Goal: Transaction & Acquisition: Purchase product/service

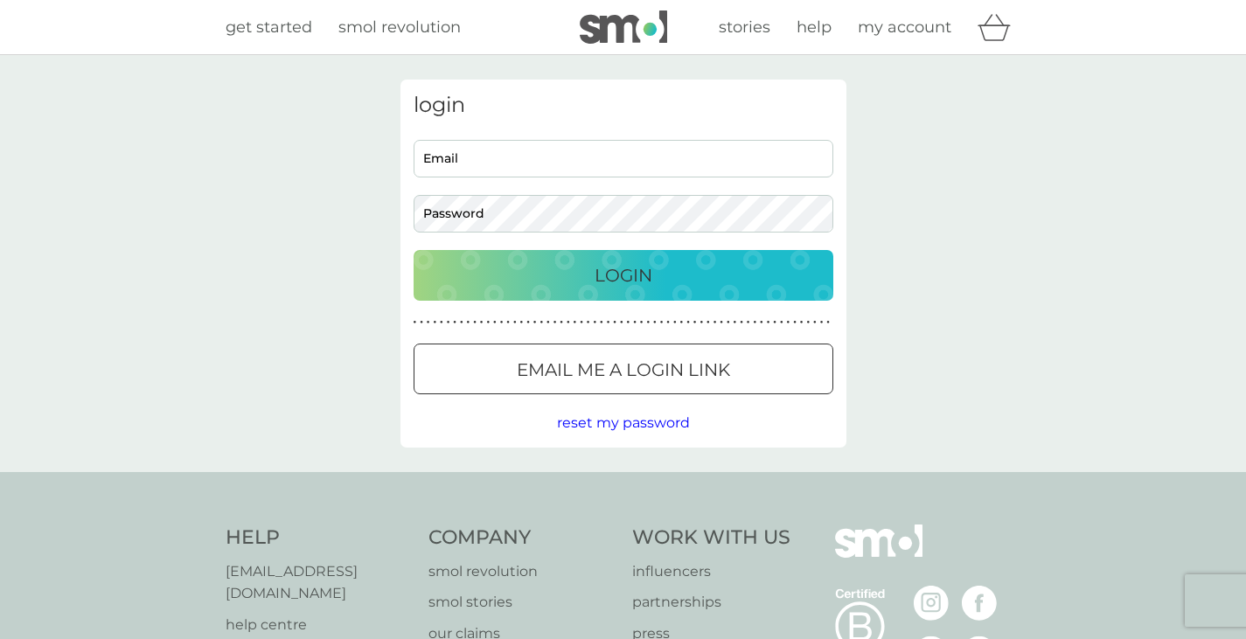
click at [667, 378] on p "Email me a login link" at bounding box center [623, 370] width 213 height 28
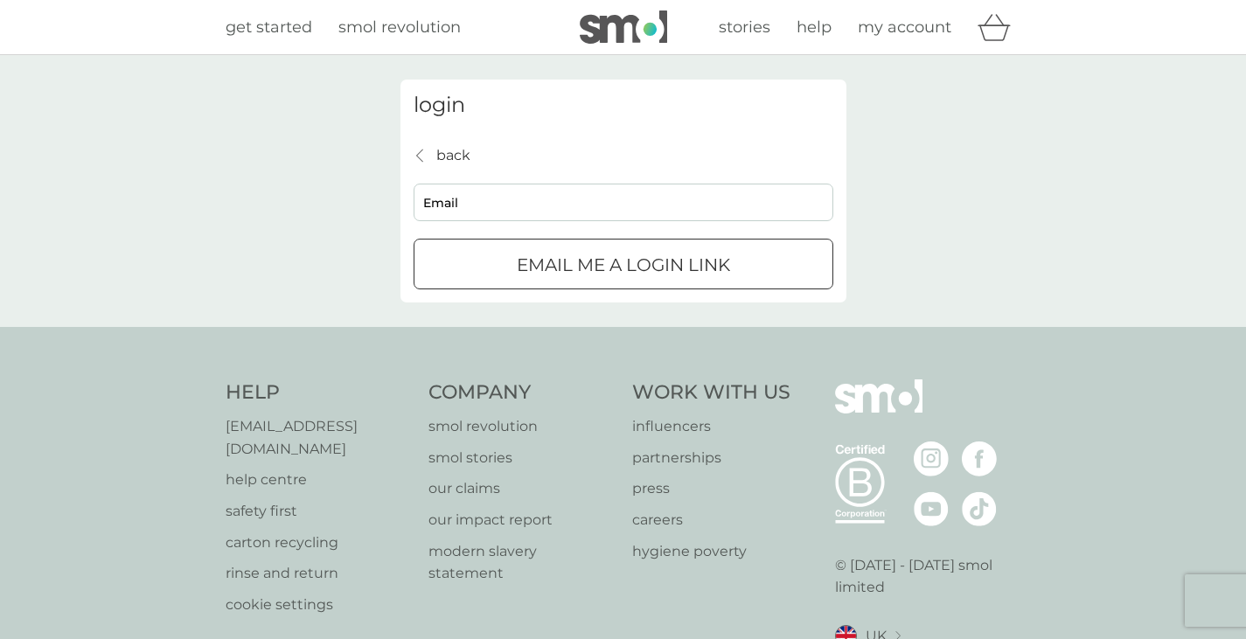
click at [565, 220] on input "Email" at bounding box center [624, 203] width 420 height 38
type input "sophie.a.e.waters@gmail.com"
click at [642, 266] on div "submit" at bounding box center [644, 263] width 4 height 4
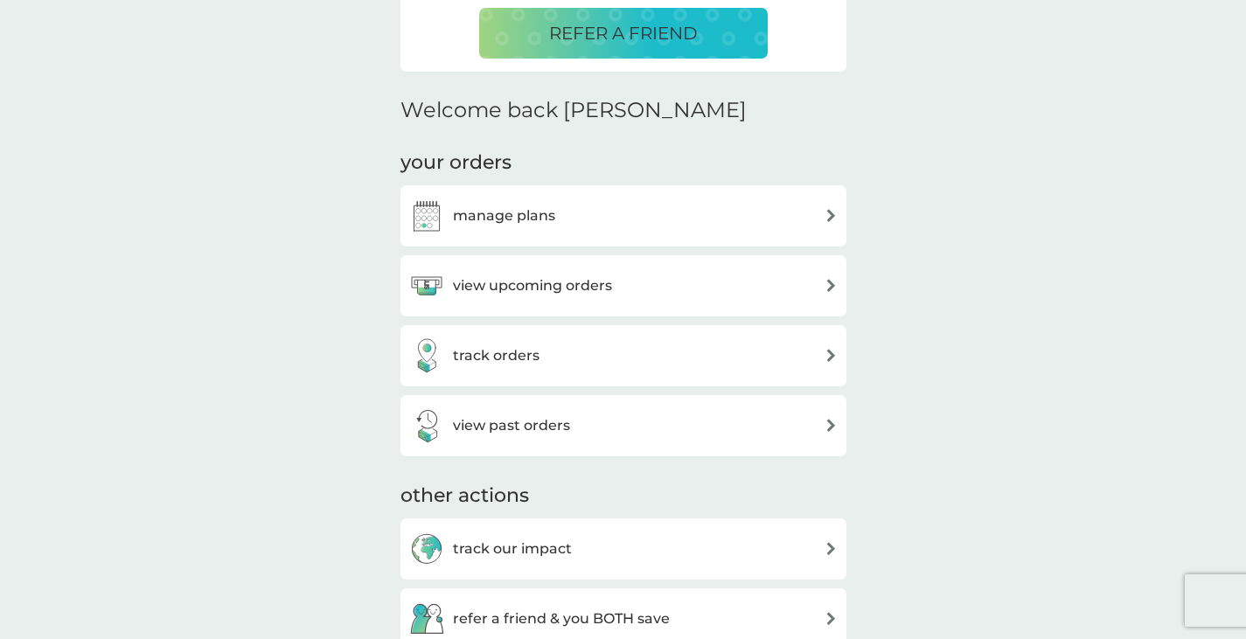
scroll to position [444, 0]
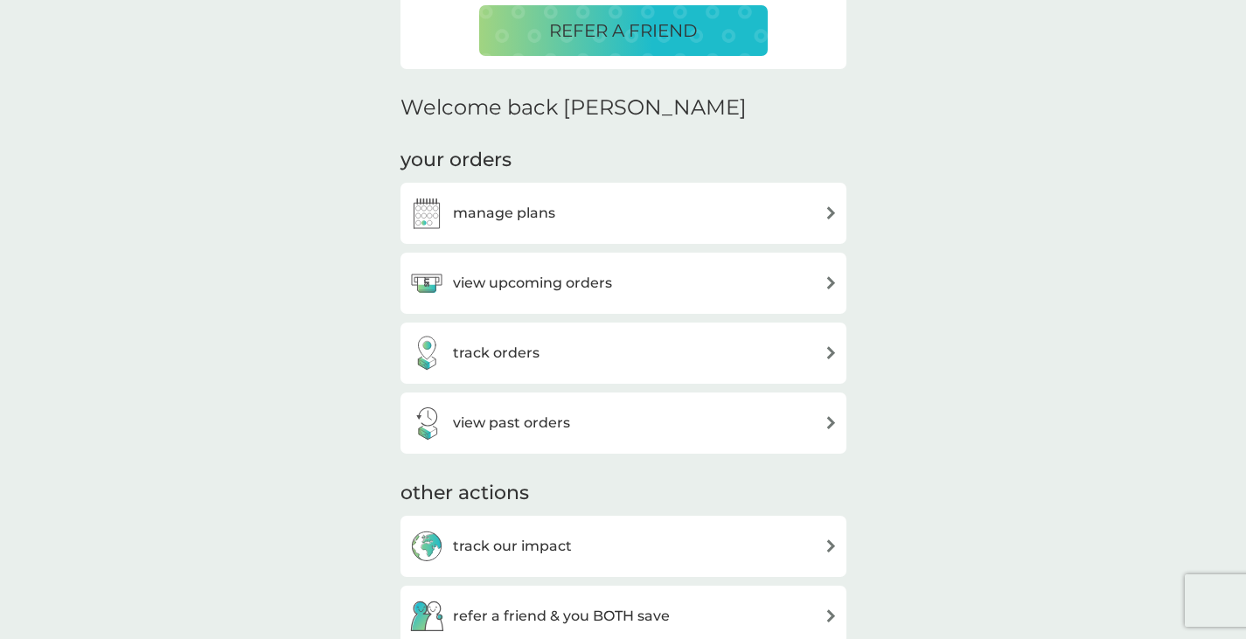
click at [690, 294] on div "view upcoming orders" at bounding box center [623, 283] width 428 height 35
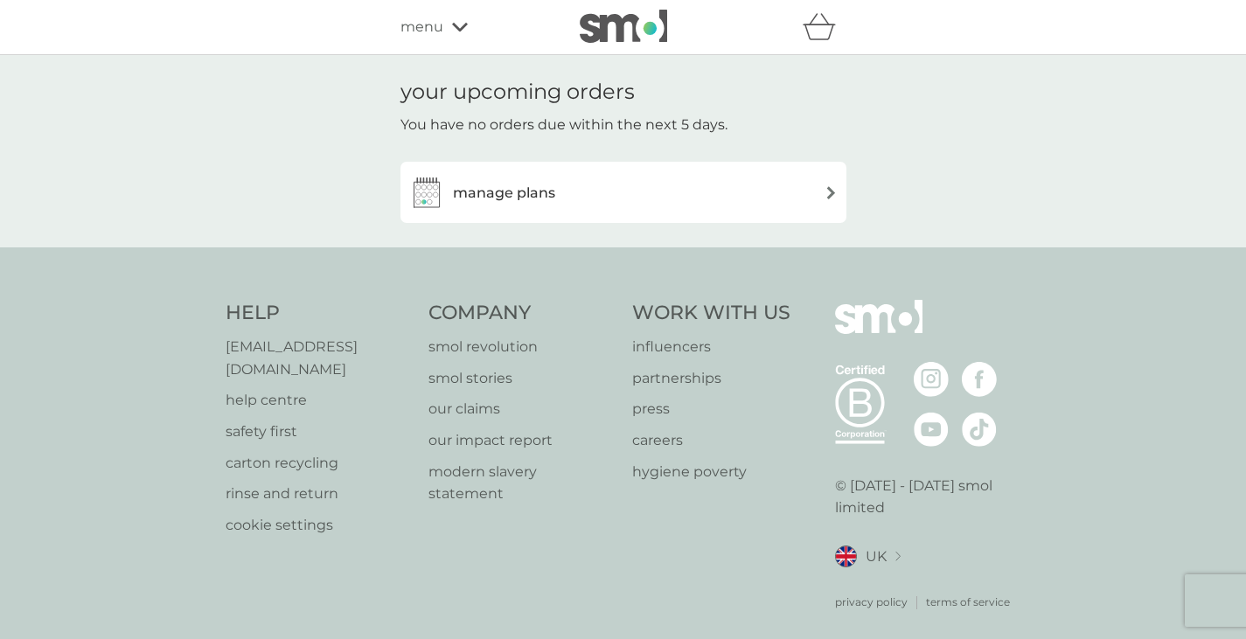
scroll to position [2, 0]
click at [642, 171] on div "manage plans" at bounding box center [623, 190] width 446 height 61
click at [695, 198] on div "manage plans" at bounding box center [623, 190] width 428 height 35
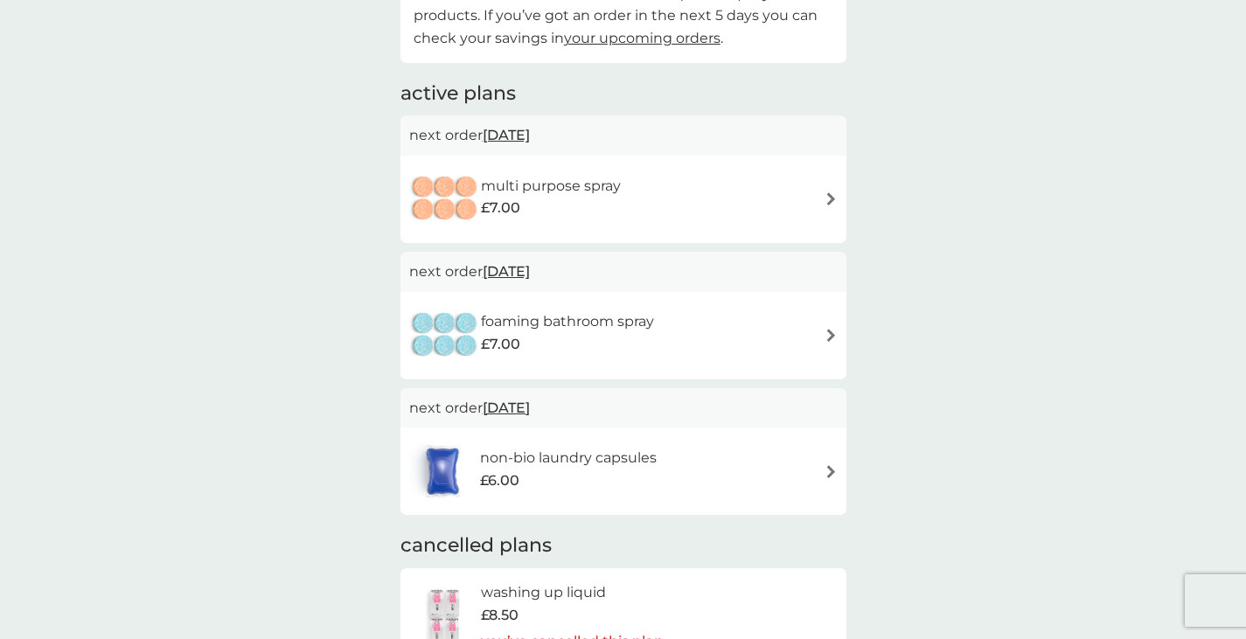
scroll to position [429, 0]
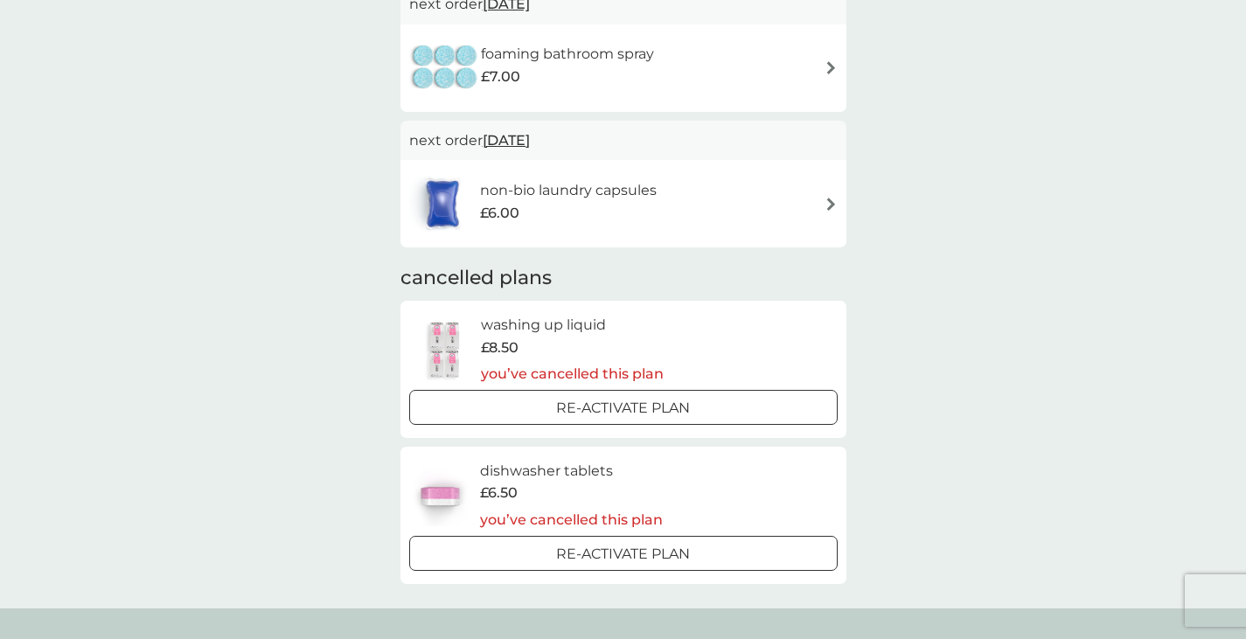
click at [636, 406] on div at bounding box center [623, 408] width 63 height 18
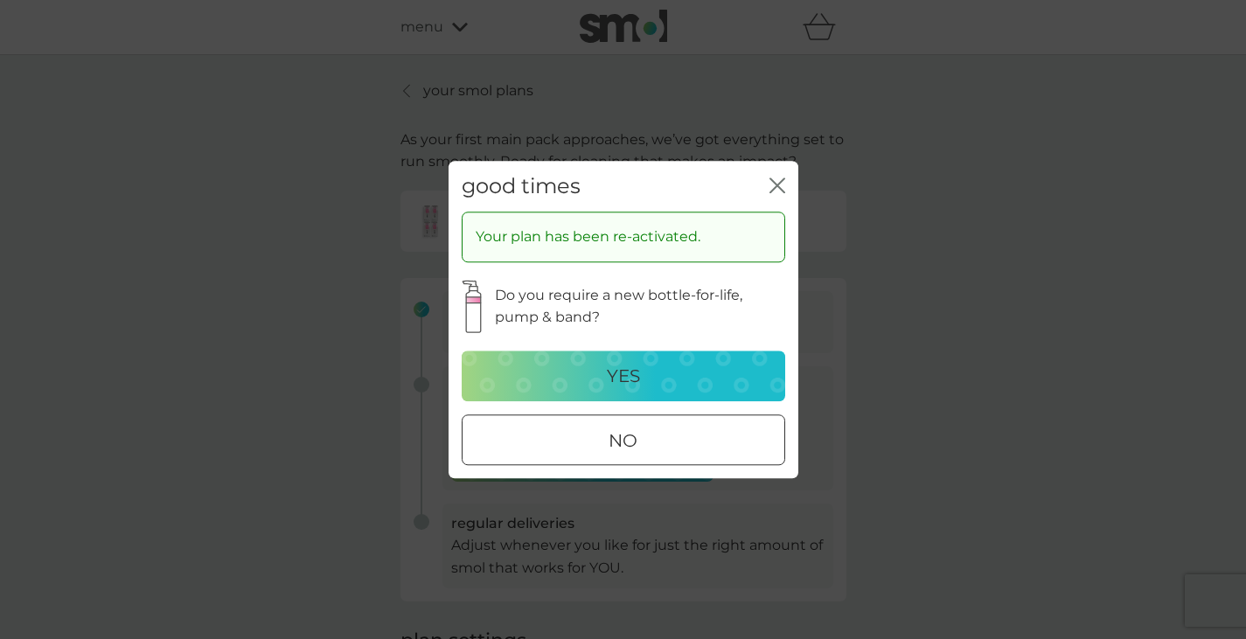
click at [702, 428] on div "no" at bounding box center [624, 441] width 322 height 28
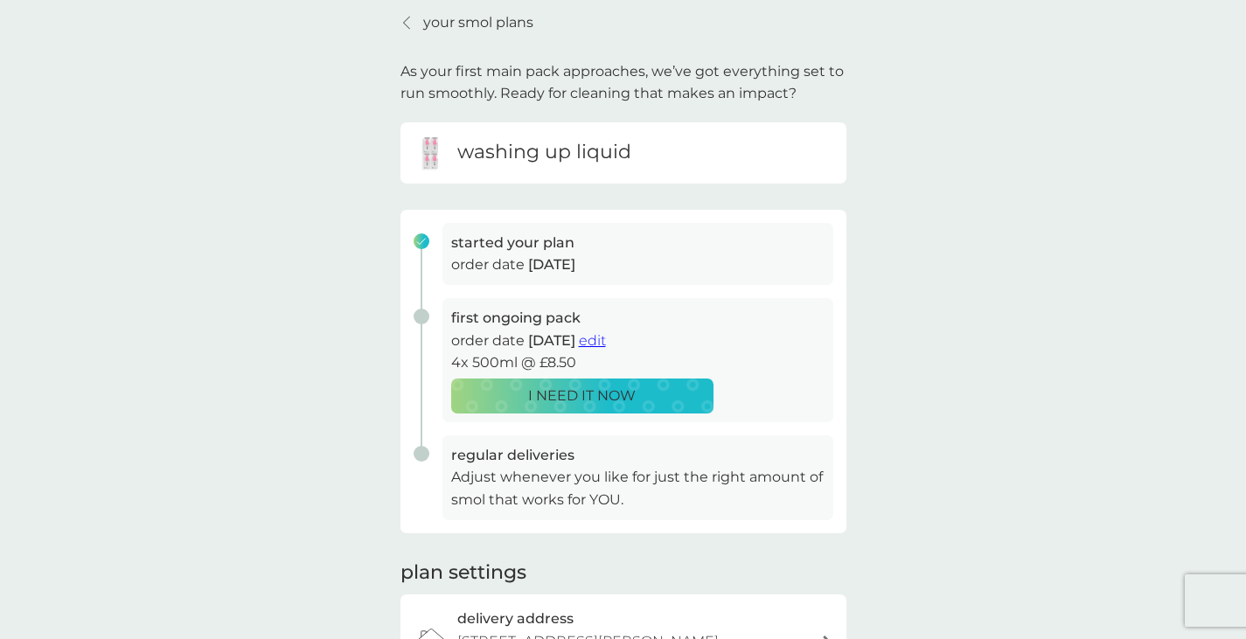
scroll to position [70, 0]
click at [641, 394] on div "I NEED IT NOW" at bounding box center [583, 394] width 240 height 23
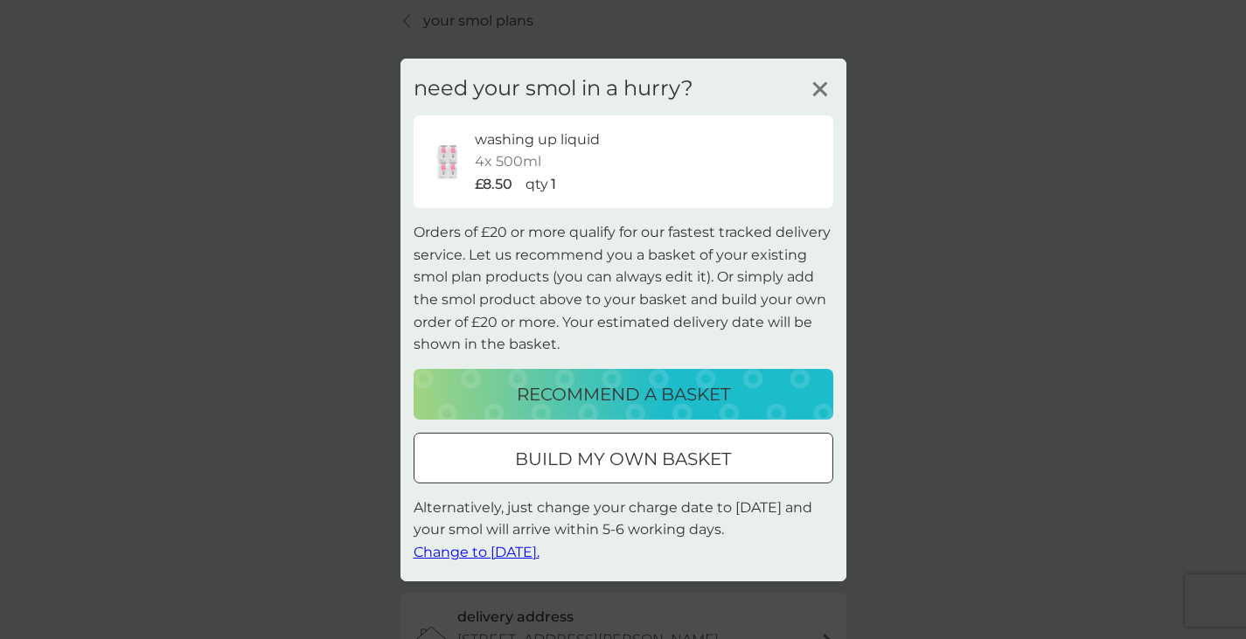
click at [687, 471] on p "build my own basket" at bounding box center [623, 459] width 216 height 28
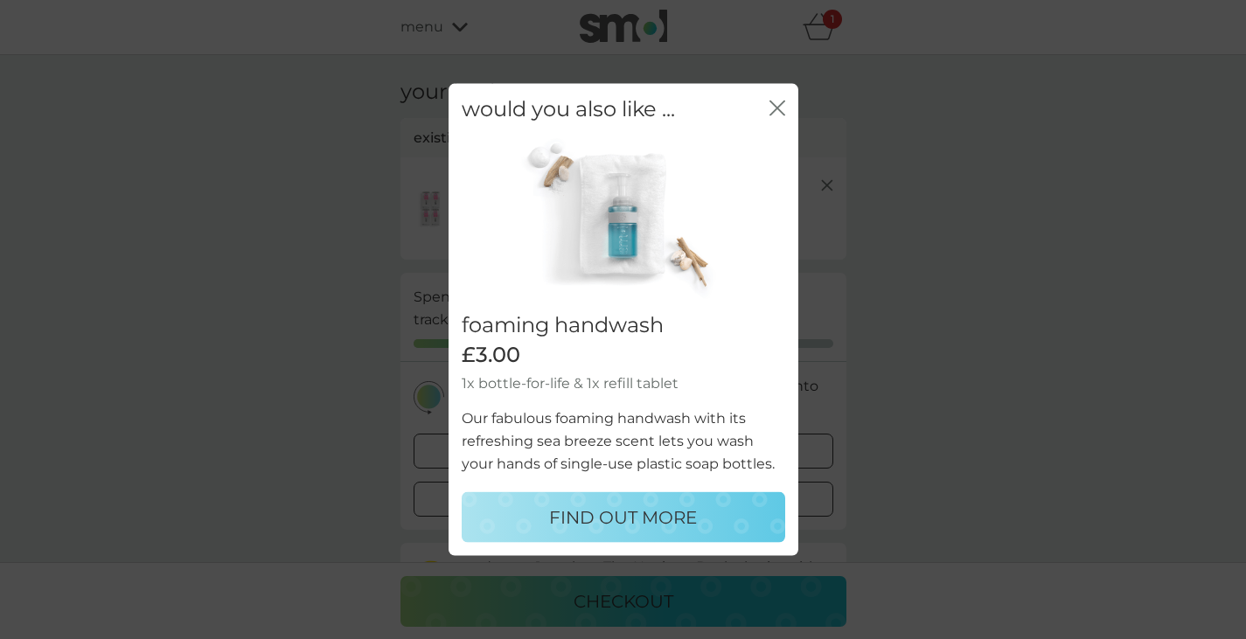
click at [783, 102] on icon "close" at bounding box center [780, 108] width 7 height 14
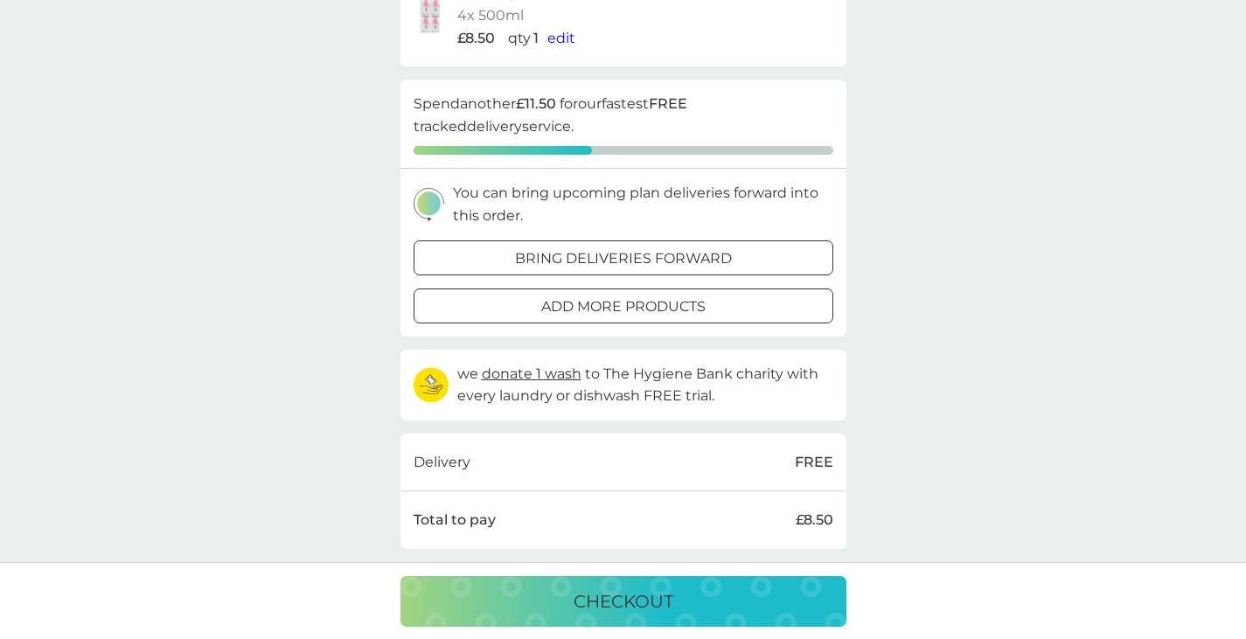
scroll to position [139, 0]
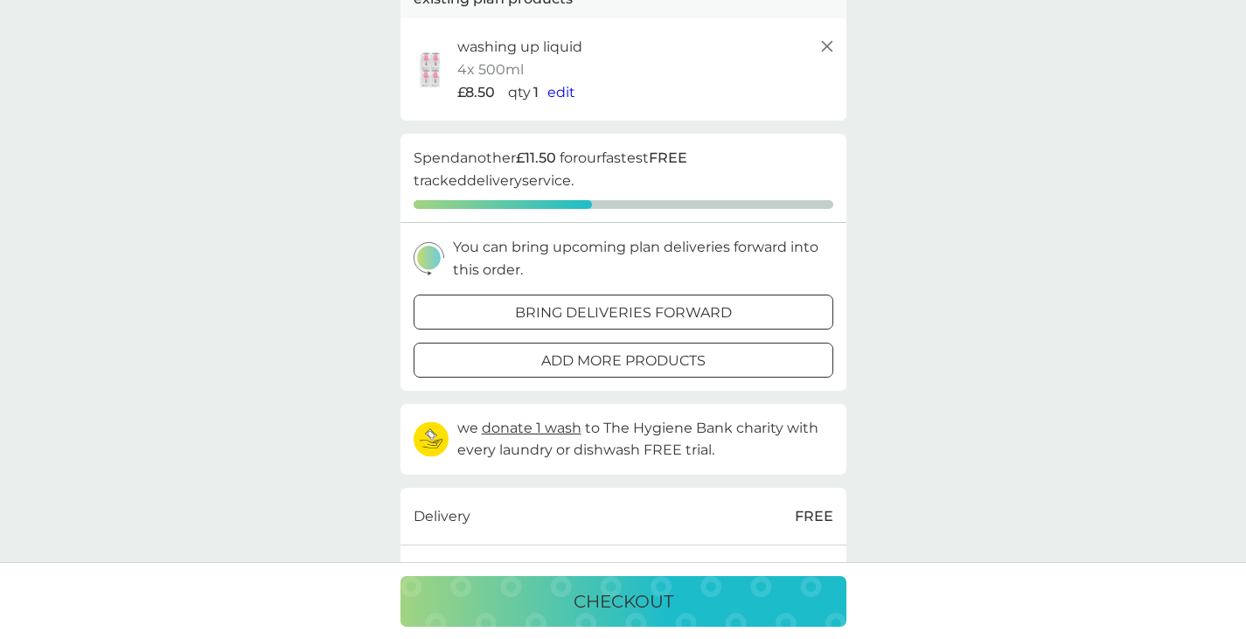
click at [644, 359] on div at bounding box center [644, 358] width 1 height 1
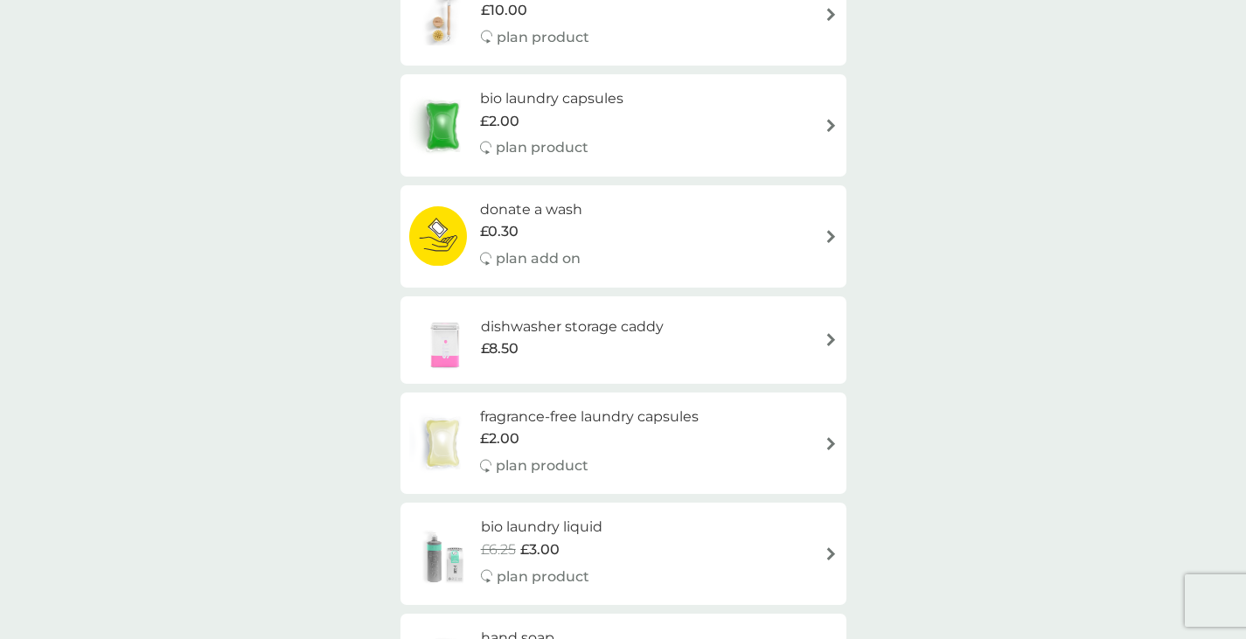
scroll to position [658, 0]
click at [827, 121] on img at bounding box center [831, 124] width 13 height 13
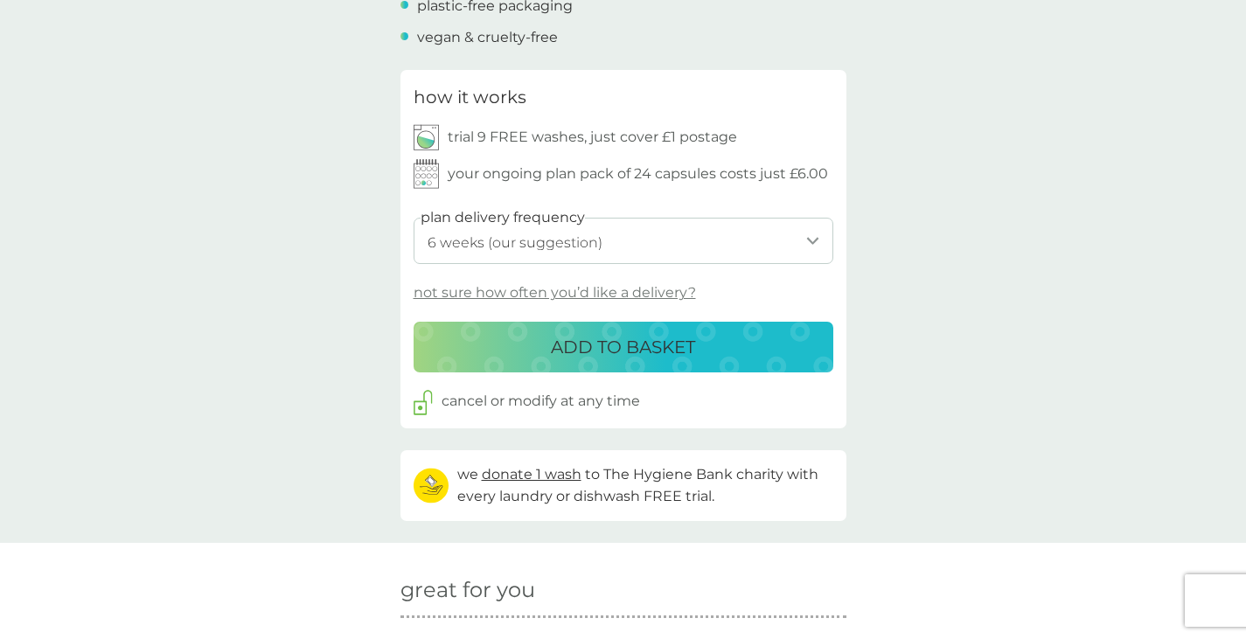
scroll to position [795, 0]
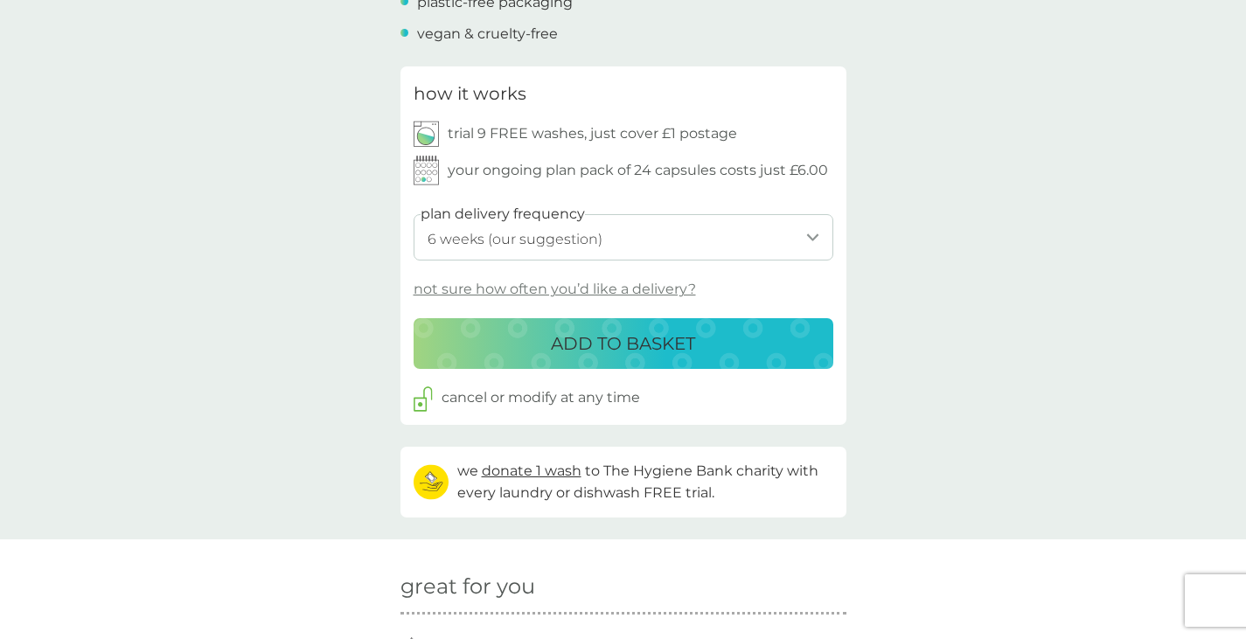
click at [584, 236] on select "1 week 2 weeks 3 weeks 4 weeks 5 weeks 6 weeks (our suggestion) 7 weeks 8 weeks…" at bounding box center [624, 237] width 420 height 46
select select "105"
click at [414, 214] on select "1 week 2 weeks 3 weeks 4 weeks 5 weeks 6 weeks (our suggestion) 7 weeks 8 weeks…" at bounding box center [624, 237] width 420 height 46
click at [647, 352] on p "ADD TO BASKET" at bounding box center [623, 344] width 144 height 28
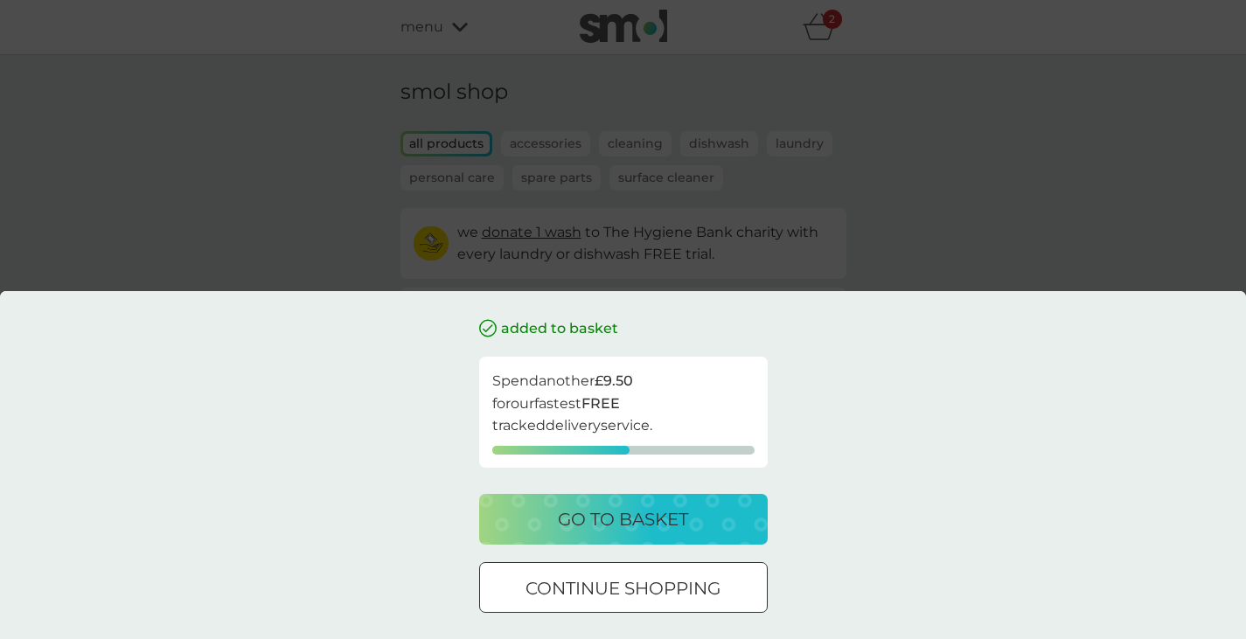
click at [670, 513] on p "go to basket" at bounding box center [623, 519] width 130 height 28
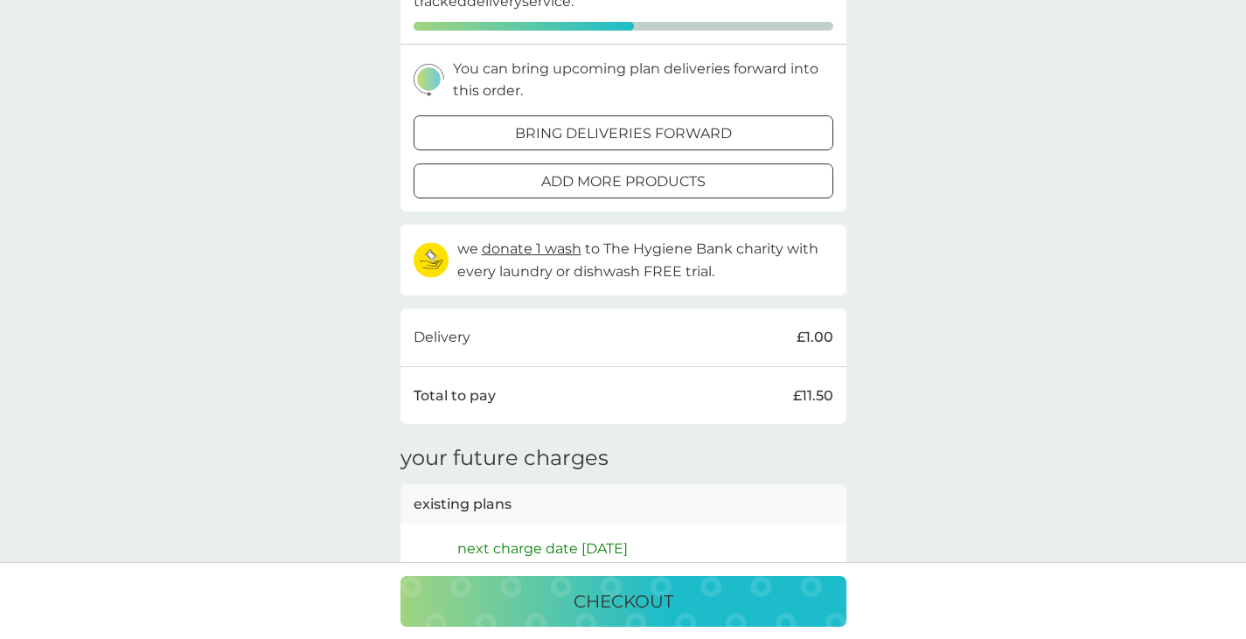
scroll to position [461, 0]
click at [628, 176] on div at bounding box center [623, 180] width 63 height 18
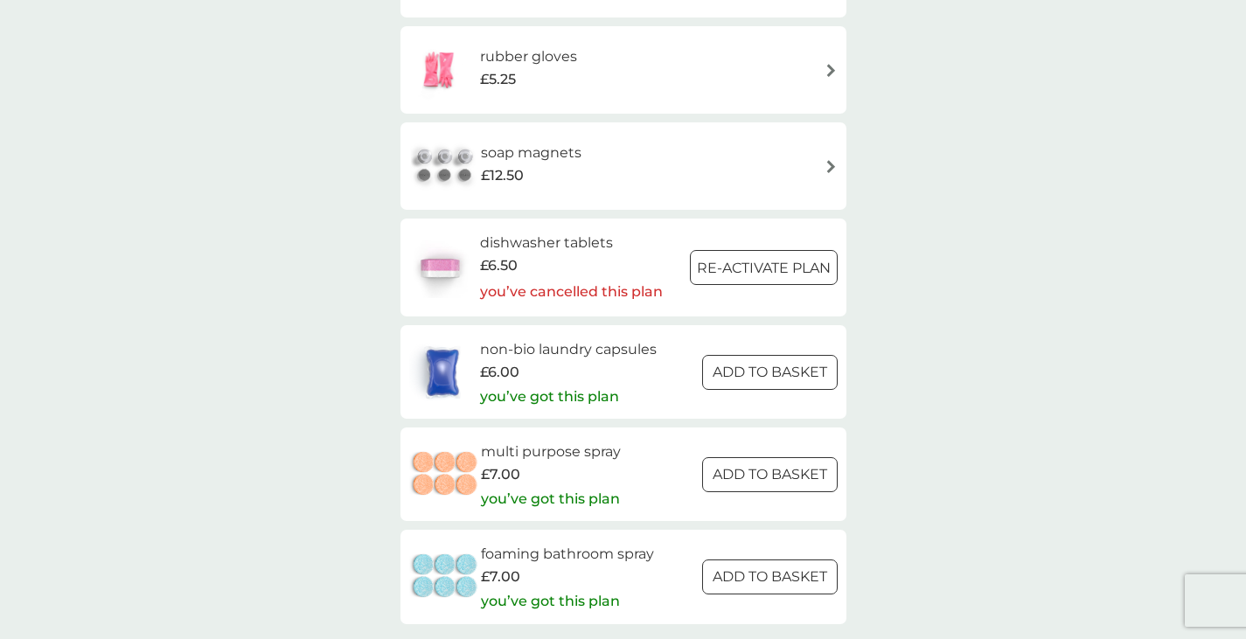
scroll to position [2340, 0]
click at [742, 476] on div at bounding box center [769, 472] width 63 height 18
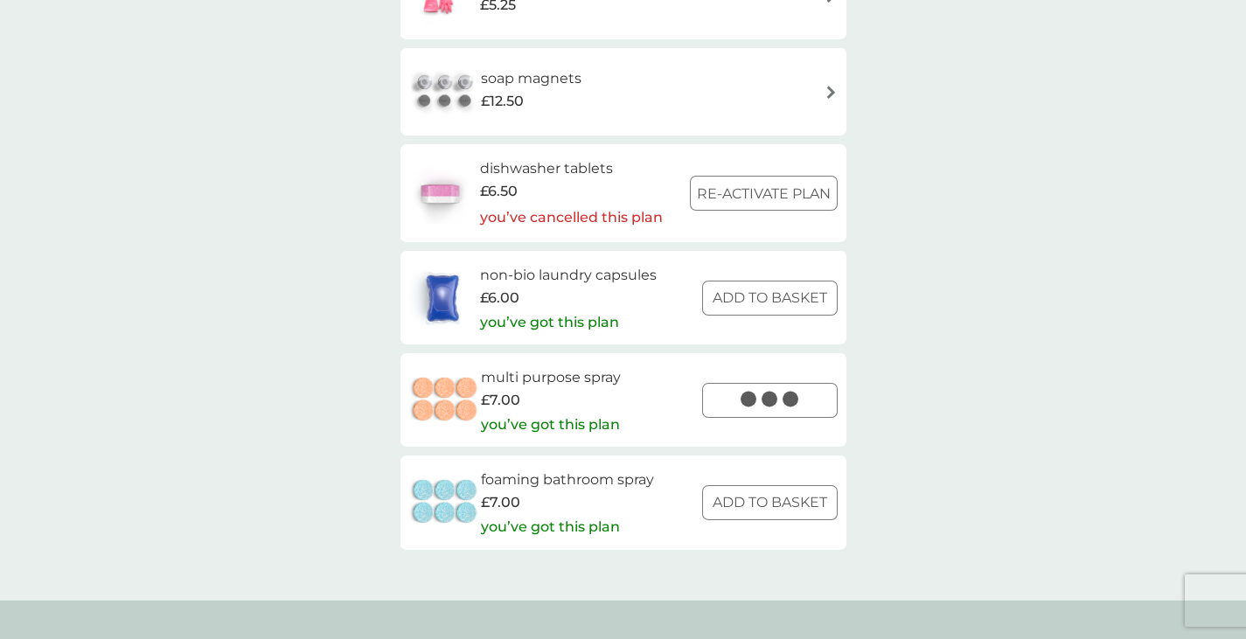
scroll to position [2412, 0]
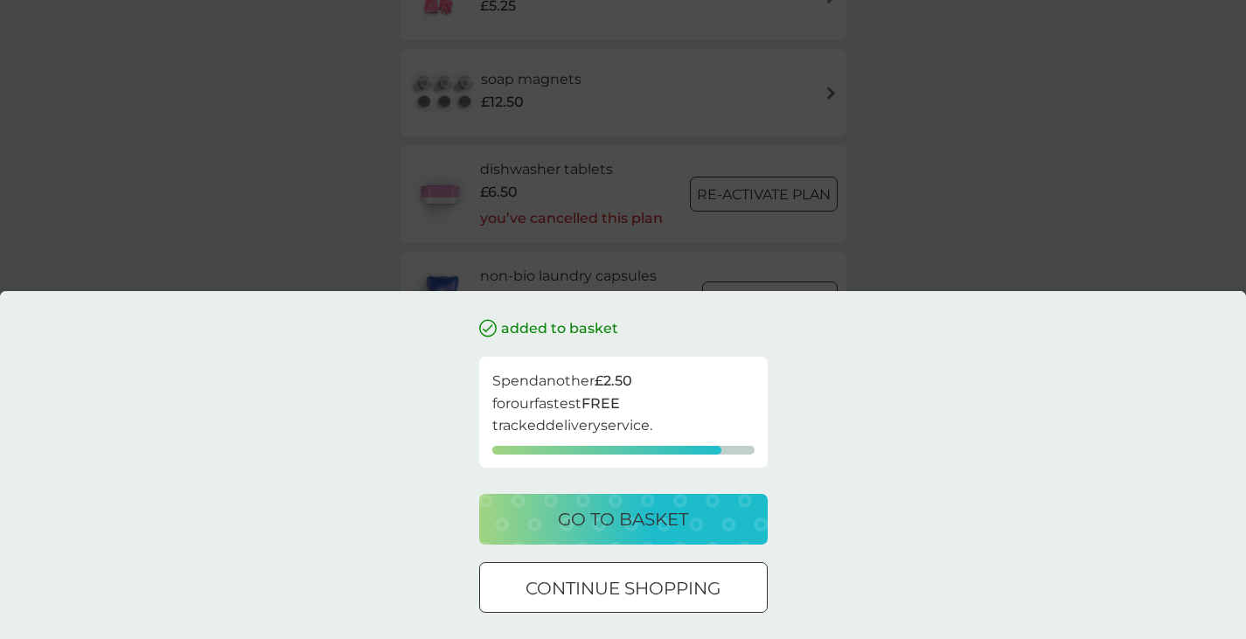
click at [1020, 223] on div "added to basket Spend another £2.50 for our fastest FREE tracked delivery servi…" at bounding box center [623, 319] width 1246 height 639
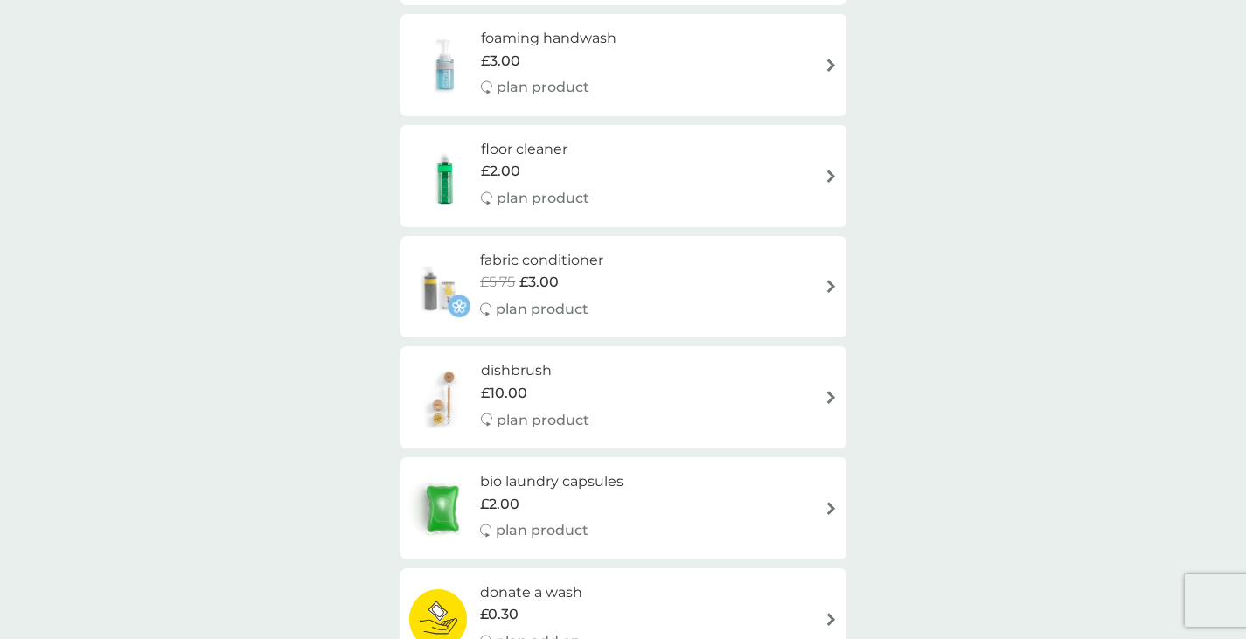
scroll to position [0, 0]
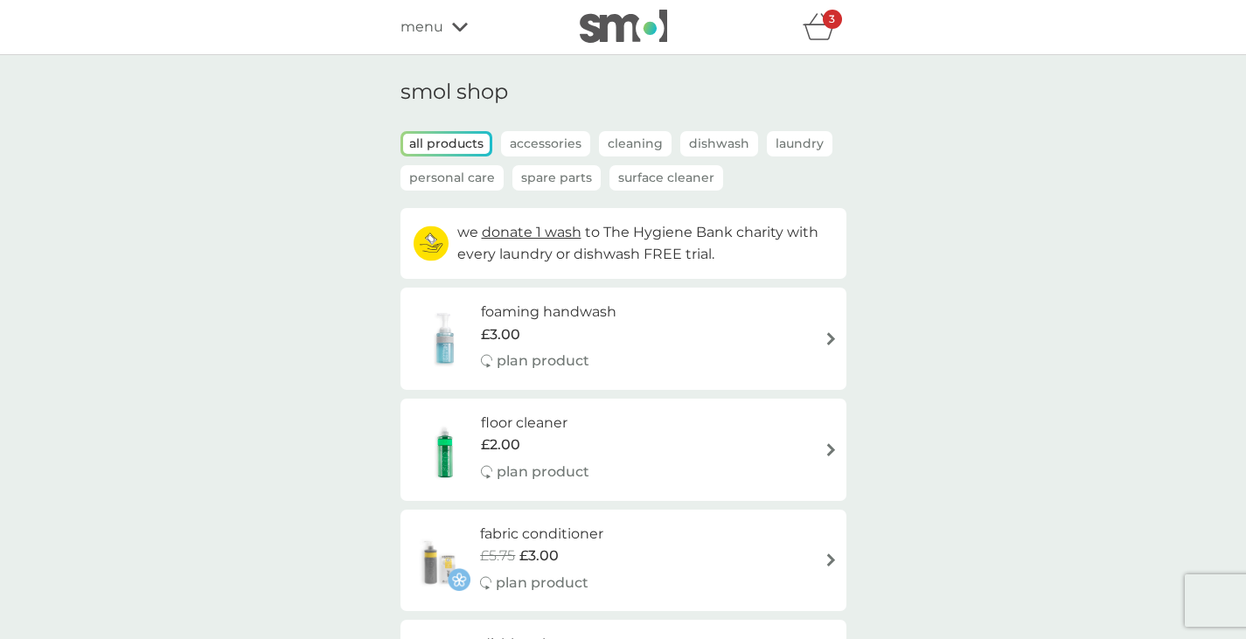
click at [823, 40] on icon "basket" at bounding box center [819, 32] width 30 height 16
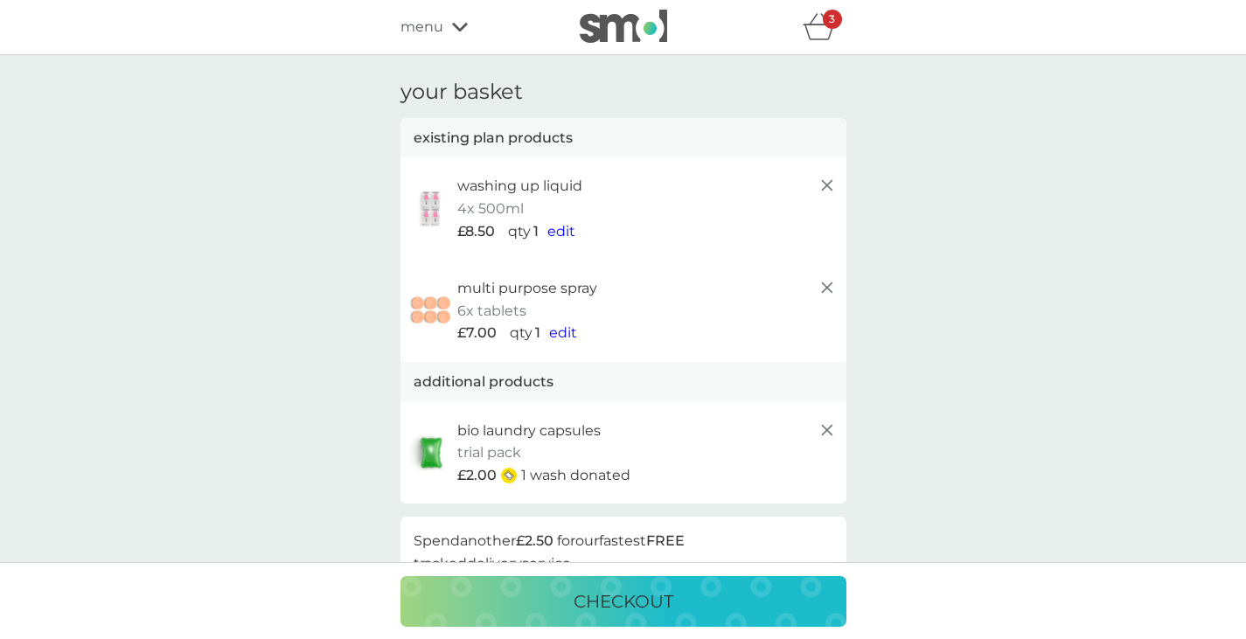
scroll to position [72, 0]
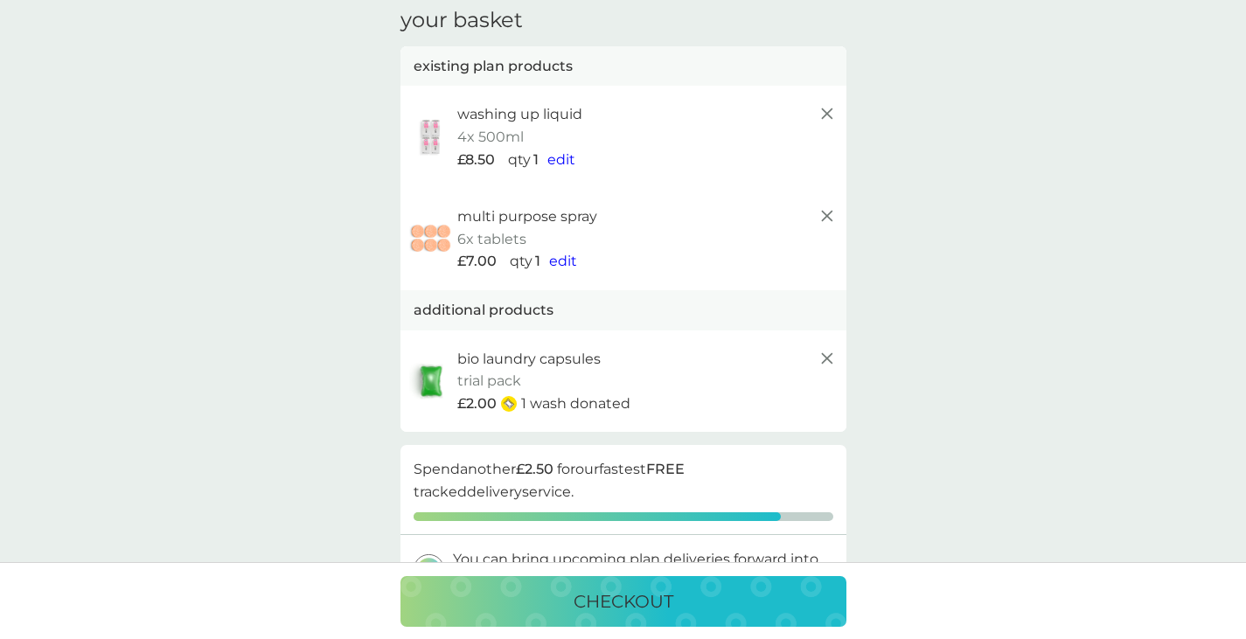
click at [518, 370] on p "trial pack" at bounding box center [489, 381] width 64 height 23
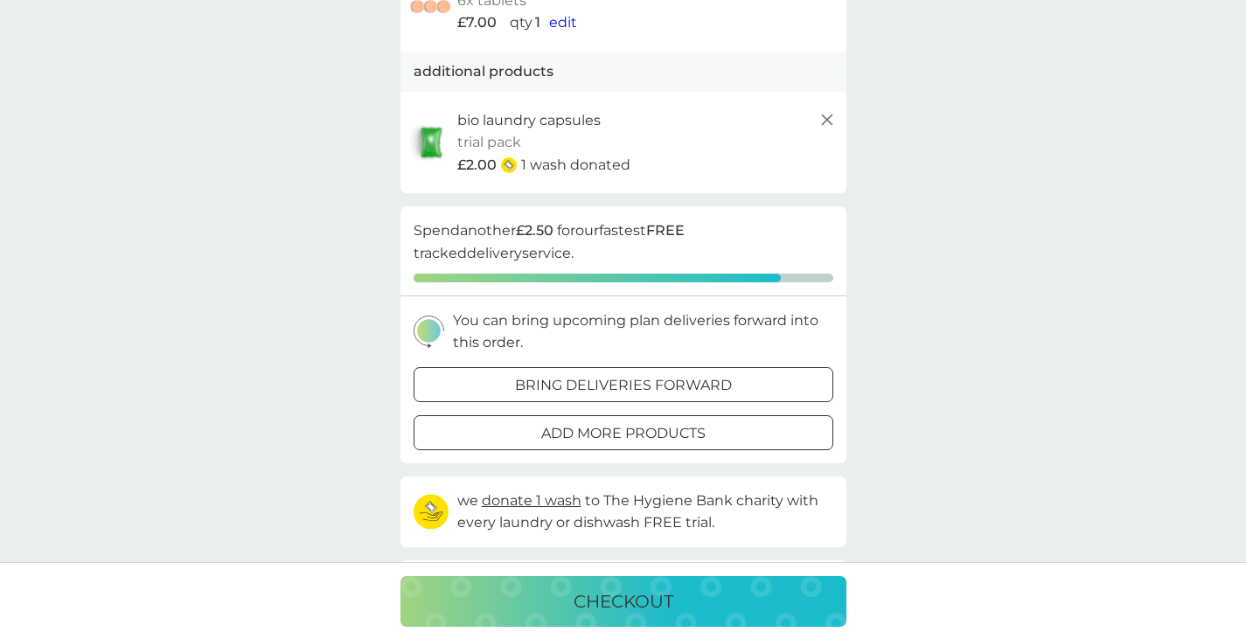
scroll to position [311, 0]
click at [697, 435] on p "add more products" at bounding box center [623, 432] width 164 height 23
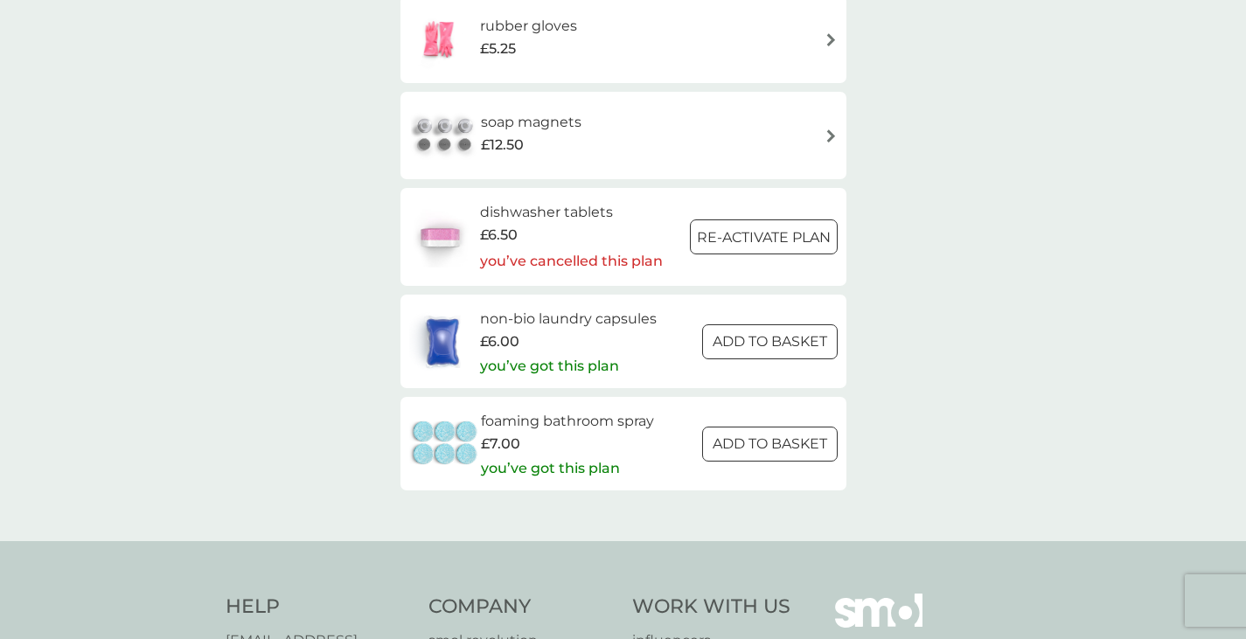
scroll to position [436, 0]
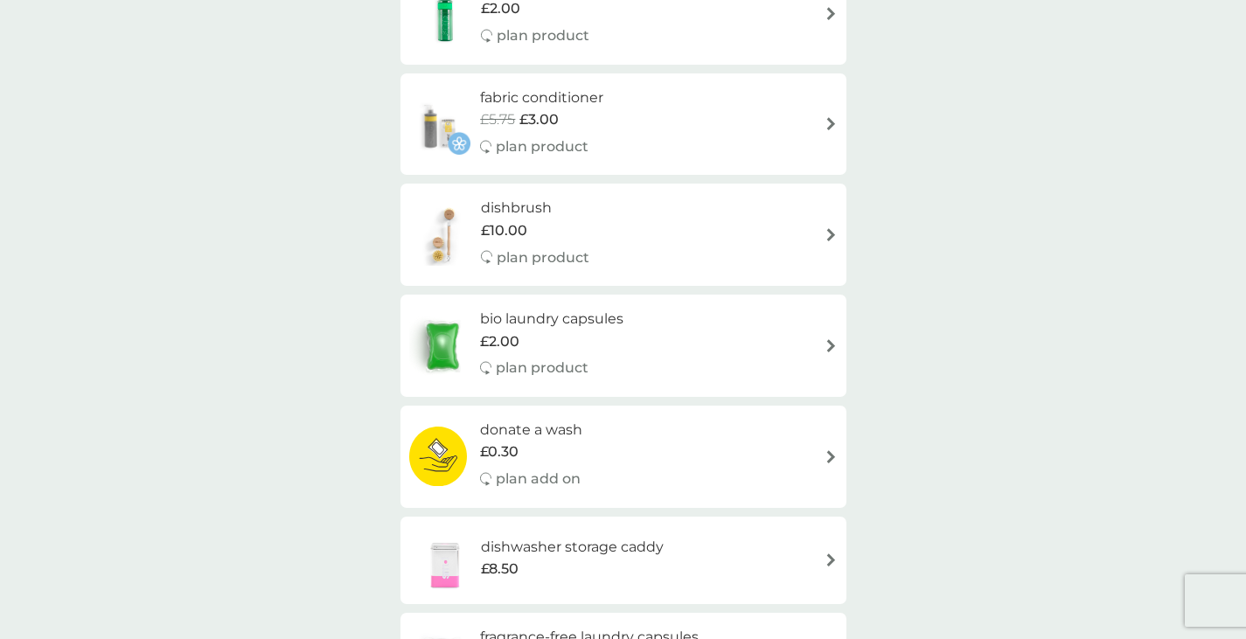
click at [822, 341] on div "bio laundry capsules £2.00 plan product" at bounding box center [623, 346] width 428 height 76
select select "42"
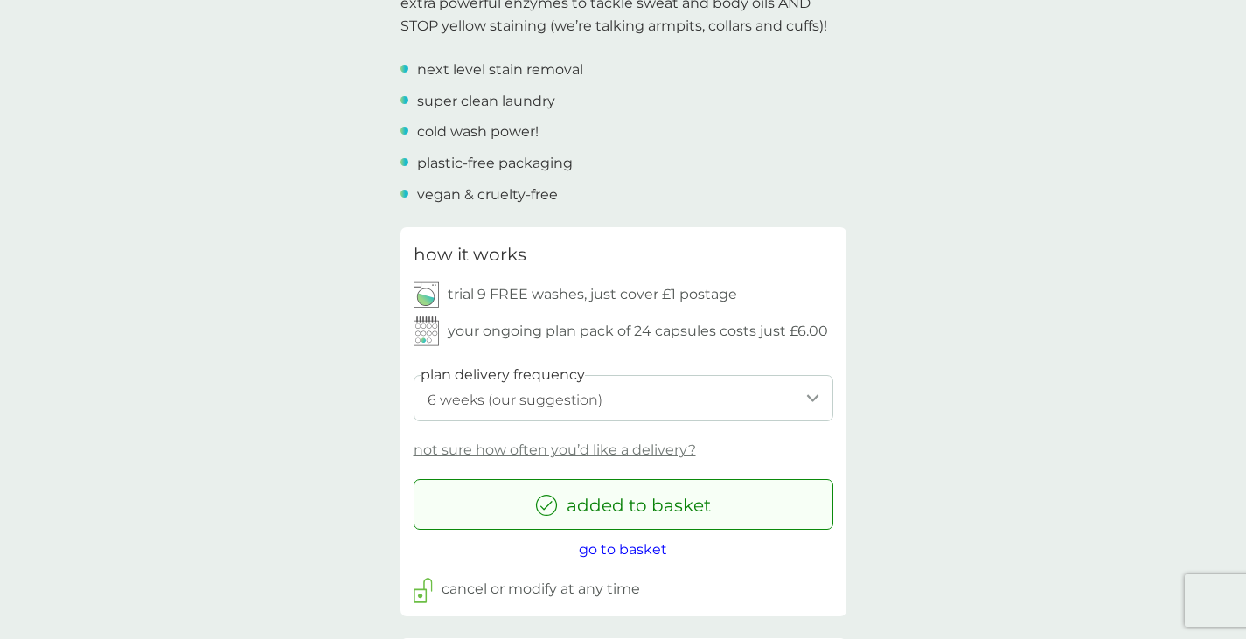
scroll to position [646, 0]
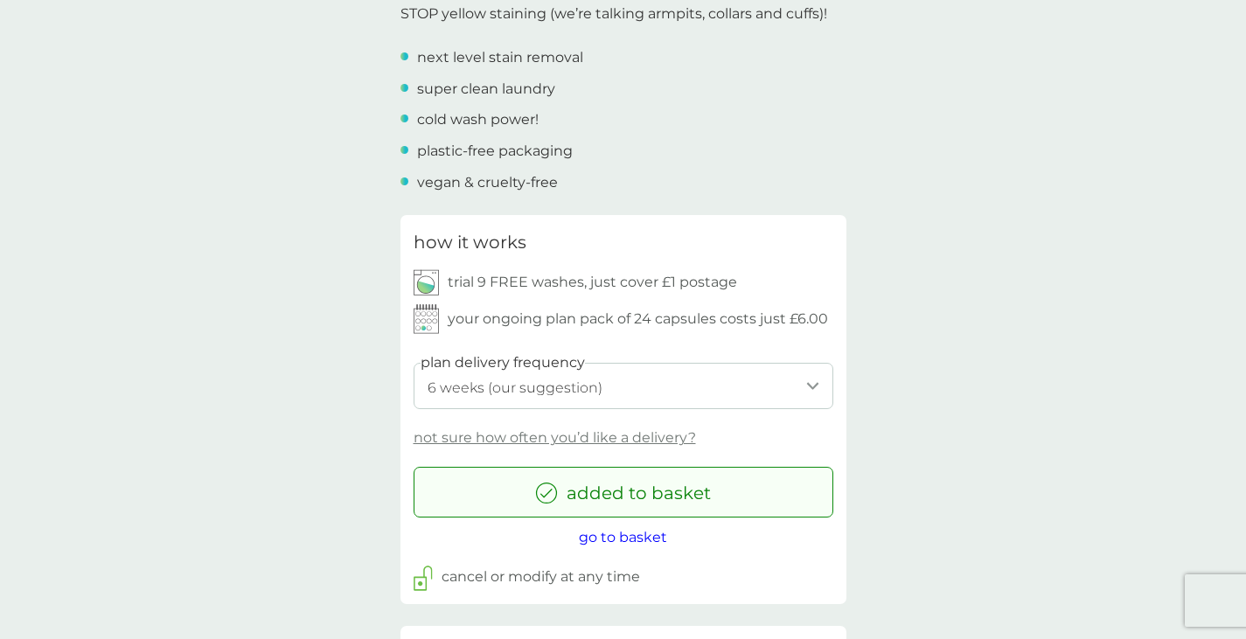
click at [822, 341] on div "how it works trial 9 FREE washes, just cover £1 postage your ongoing plan pack …" at bounding box center [623, 409] width 446 height 389
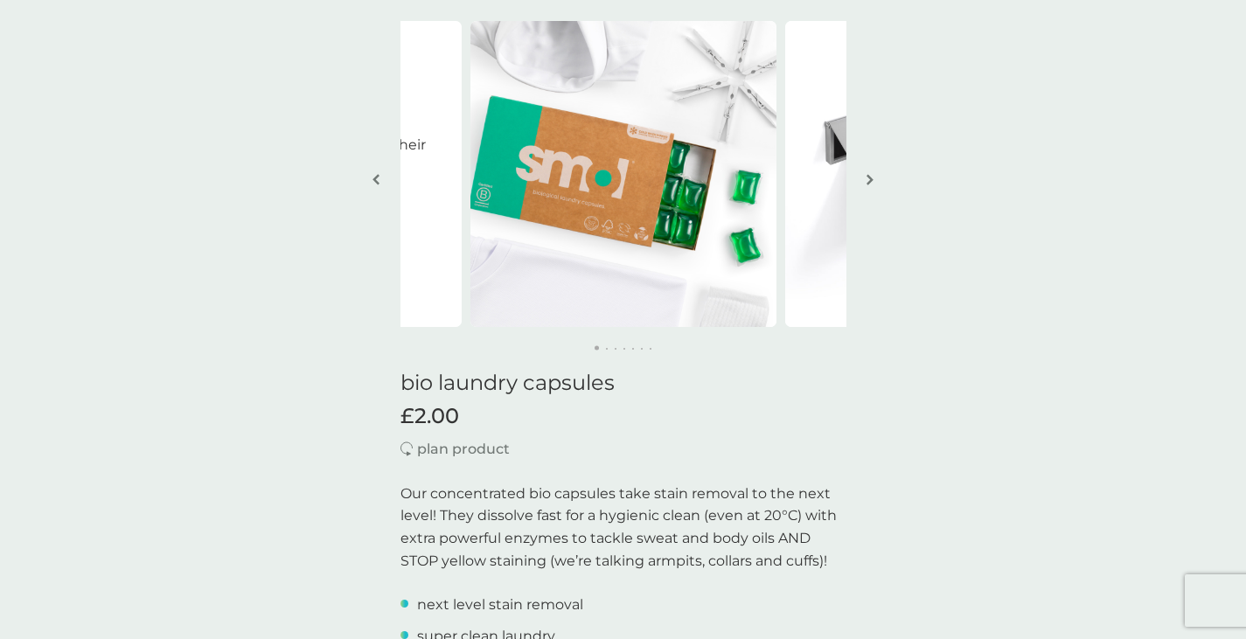
scroll to position [0, 0]
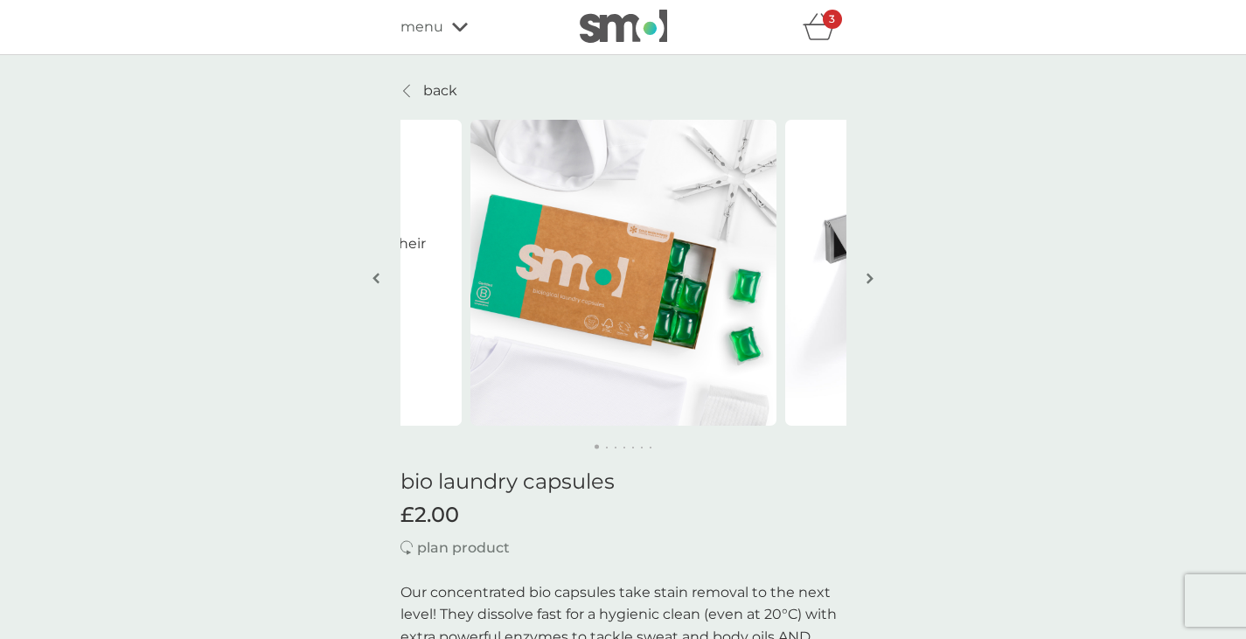
click at [869, 280] on img "button" at bounding box center [870, 278] width 7 height 13
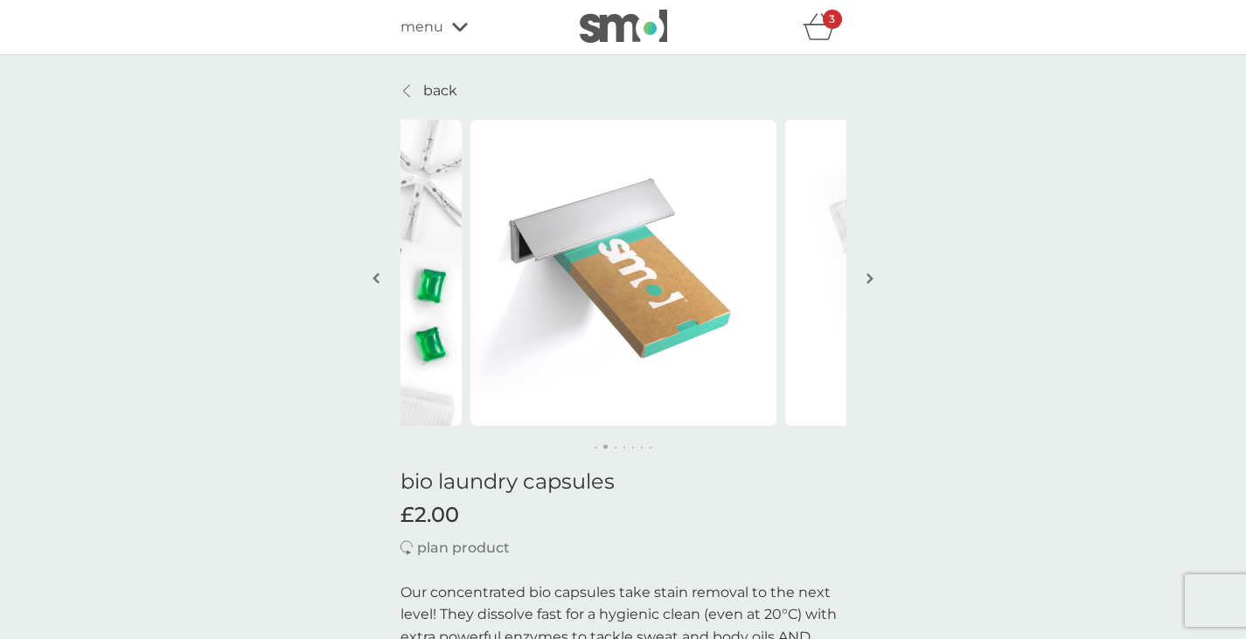
click at [869, 280] on img "button" at bounding box center [870, 278] width 7 height 13
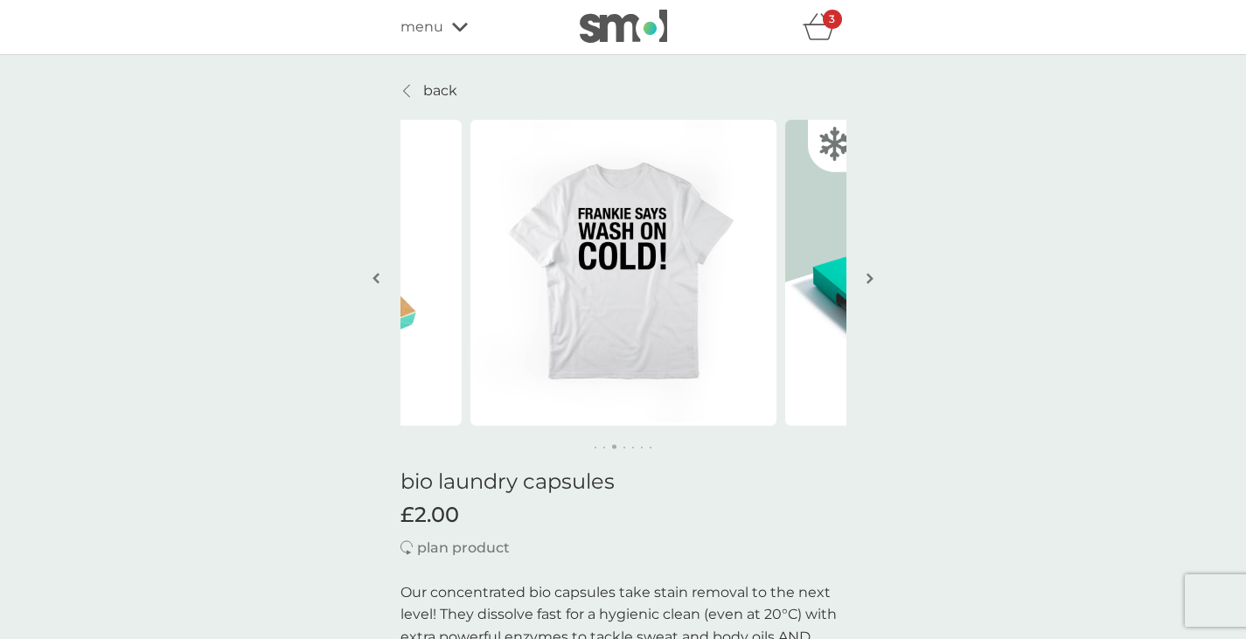
click at [869, 280] on img "button" at bounding box center [870, 278] width 7 height 13
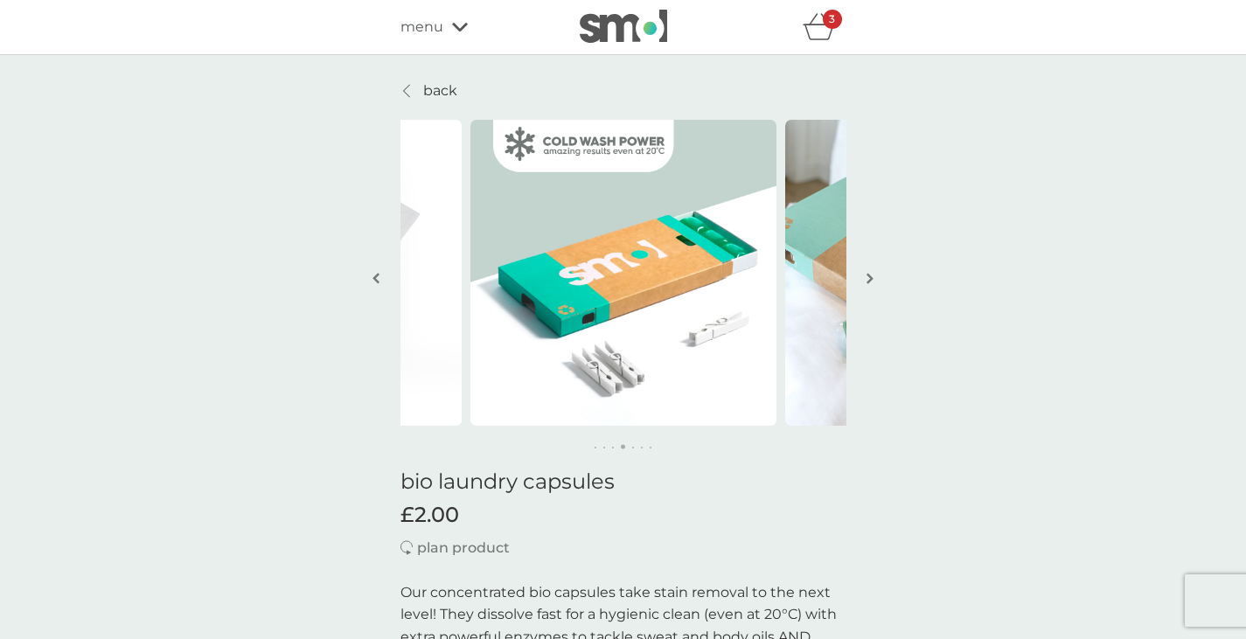
click at [870, 279] on img "button" at bounding box center [870, 278] width 7 height 13
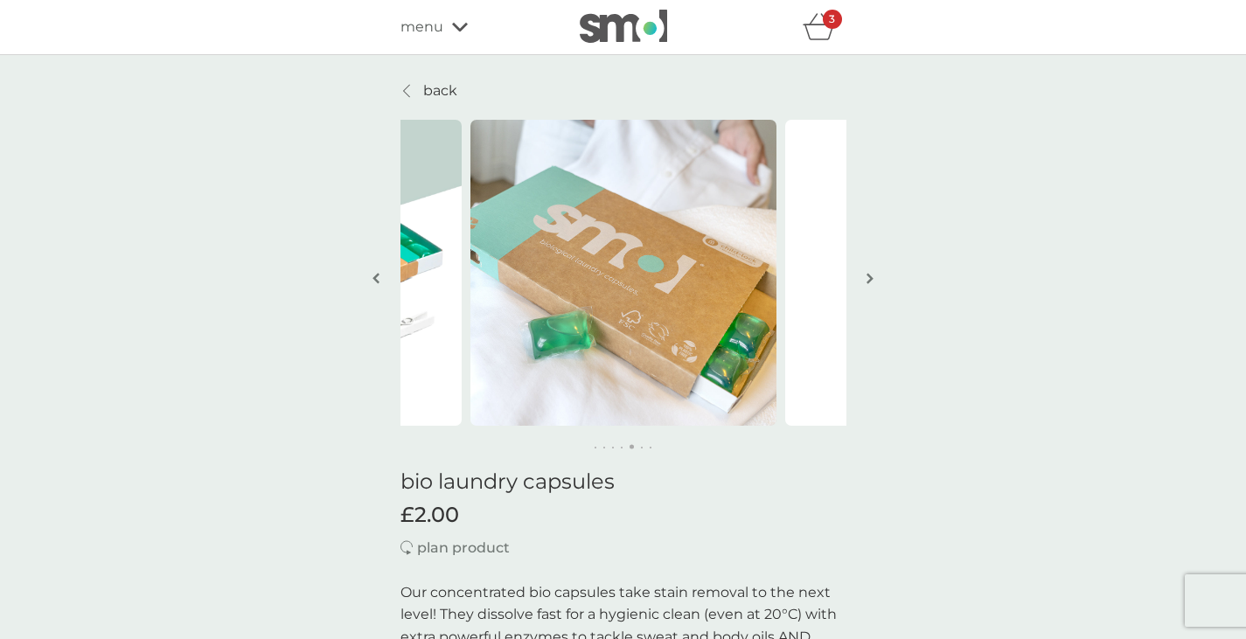
click at [825, 36] on icon "basket" at bounding box center [819, 26] width 33 height 27
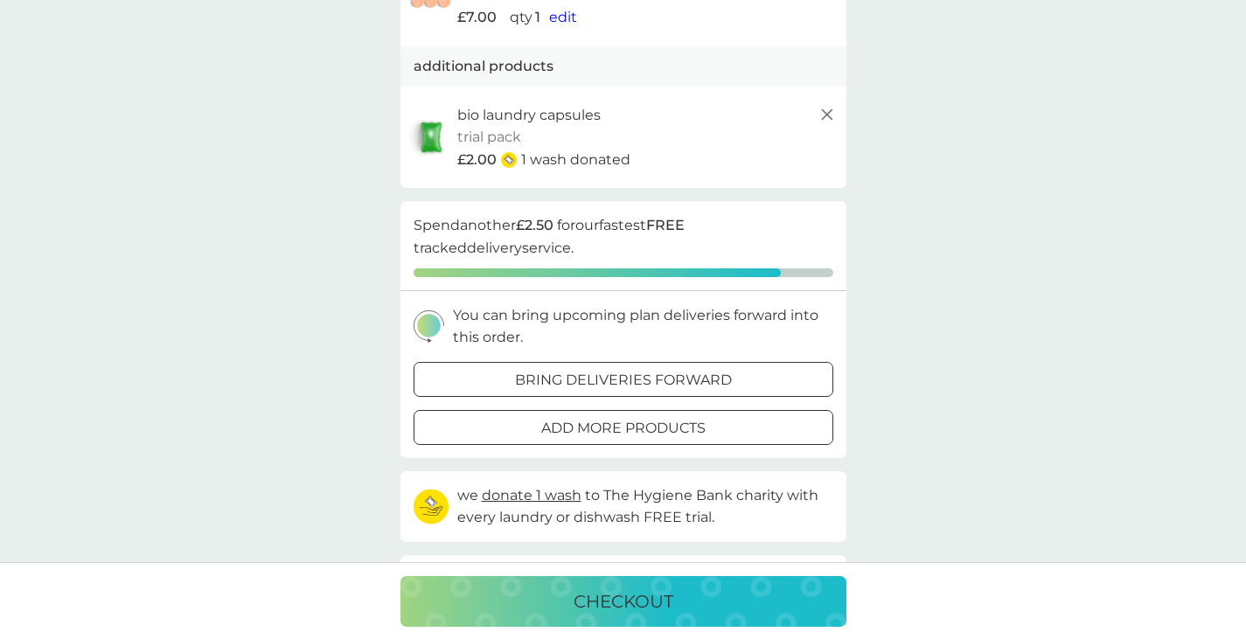
scroll to position [317, 0]
click at [629, 433] on div at bounding box center [623, 427] width 63 height 18
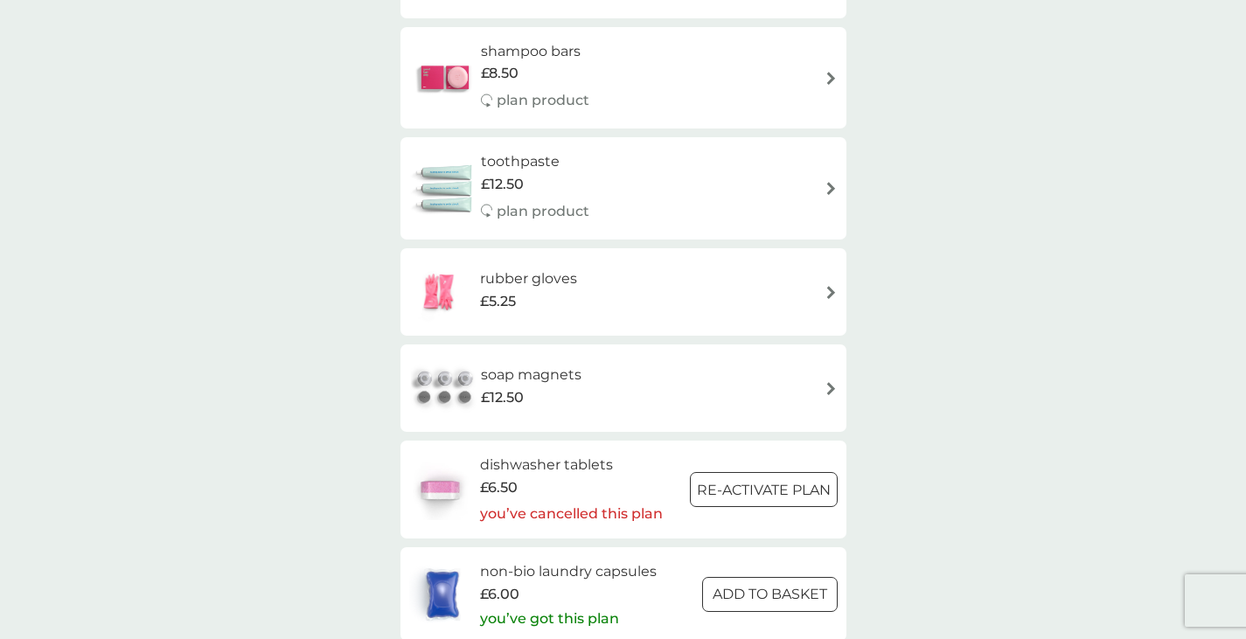
scroll to position [2295, 0]
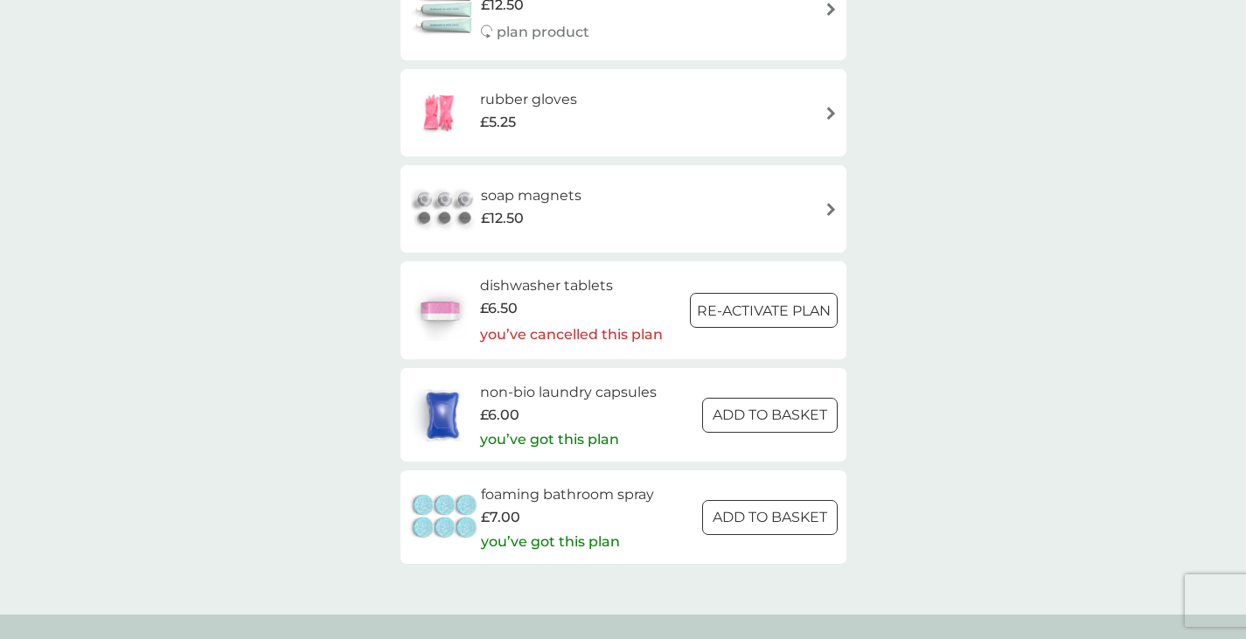
click at [581, 201] on div "soap magnets £12.50" at bounding box center [540, 208] width 118 height 49
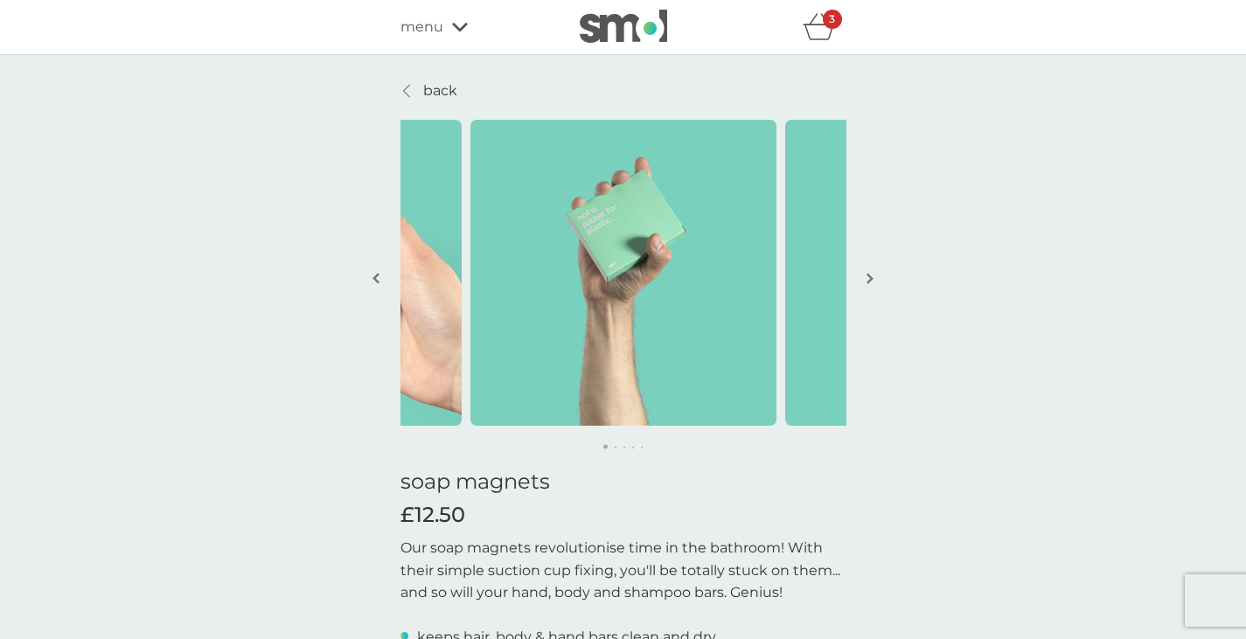
scroll to position [56, 0]
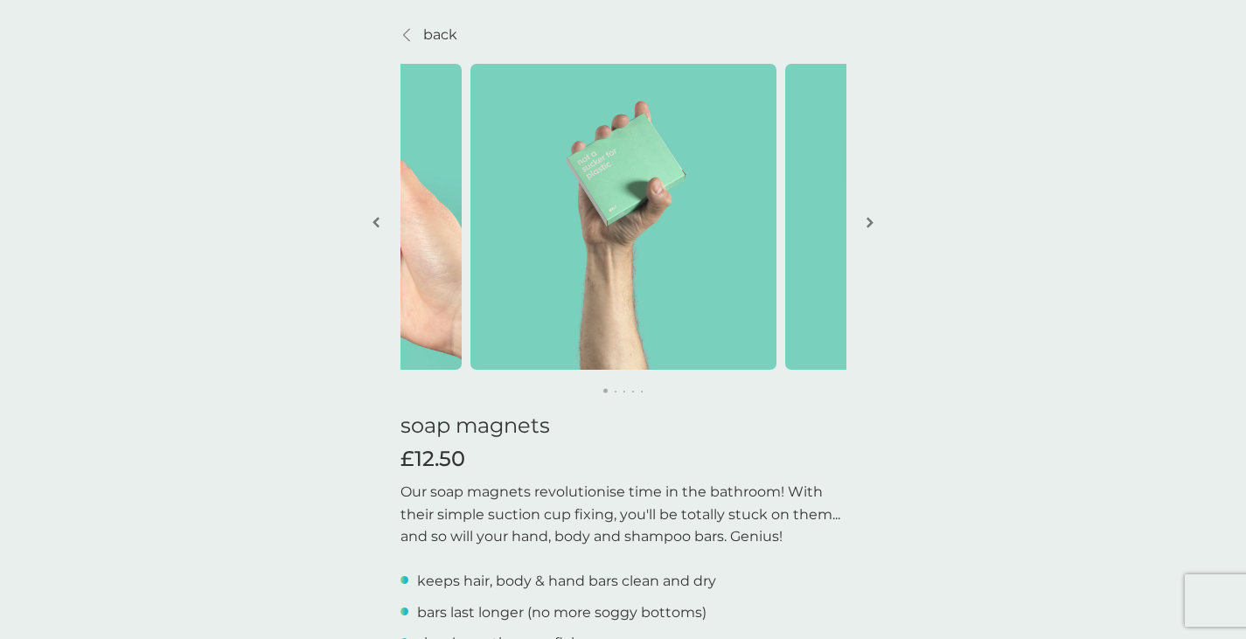
click at [867, 219] on img "button" at bounding box center [870, 222] width 7 height 13
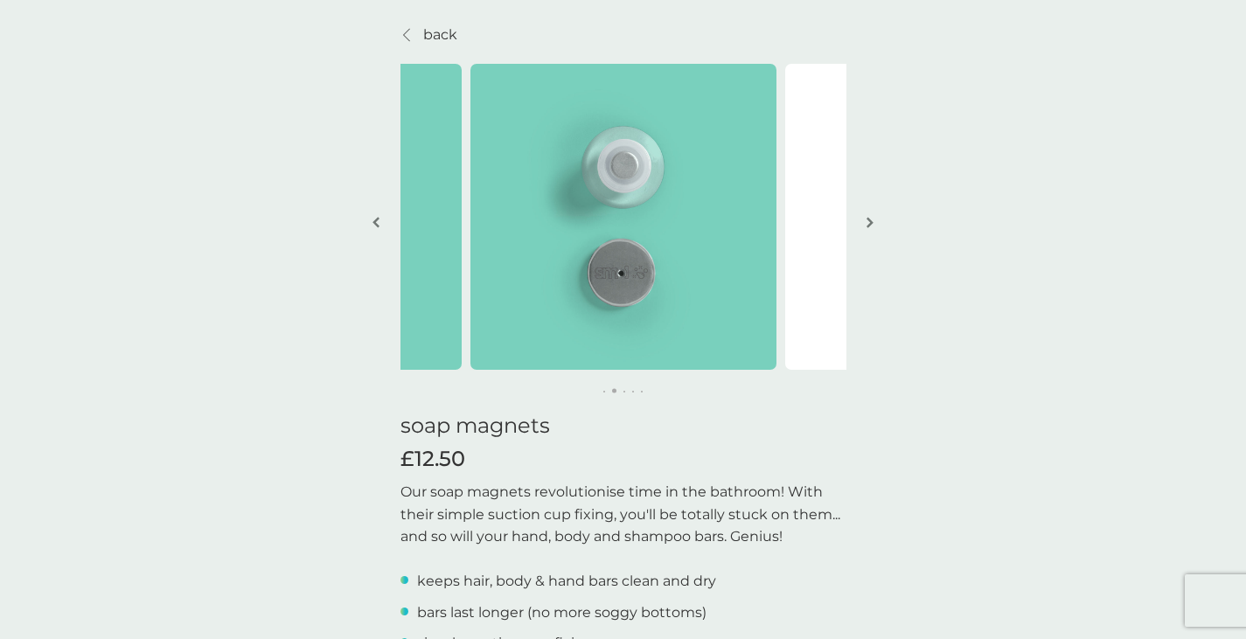
click at [867, 219] on img "button" at bounding box center [870, 222] width 7 height 13
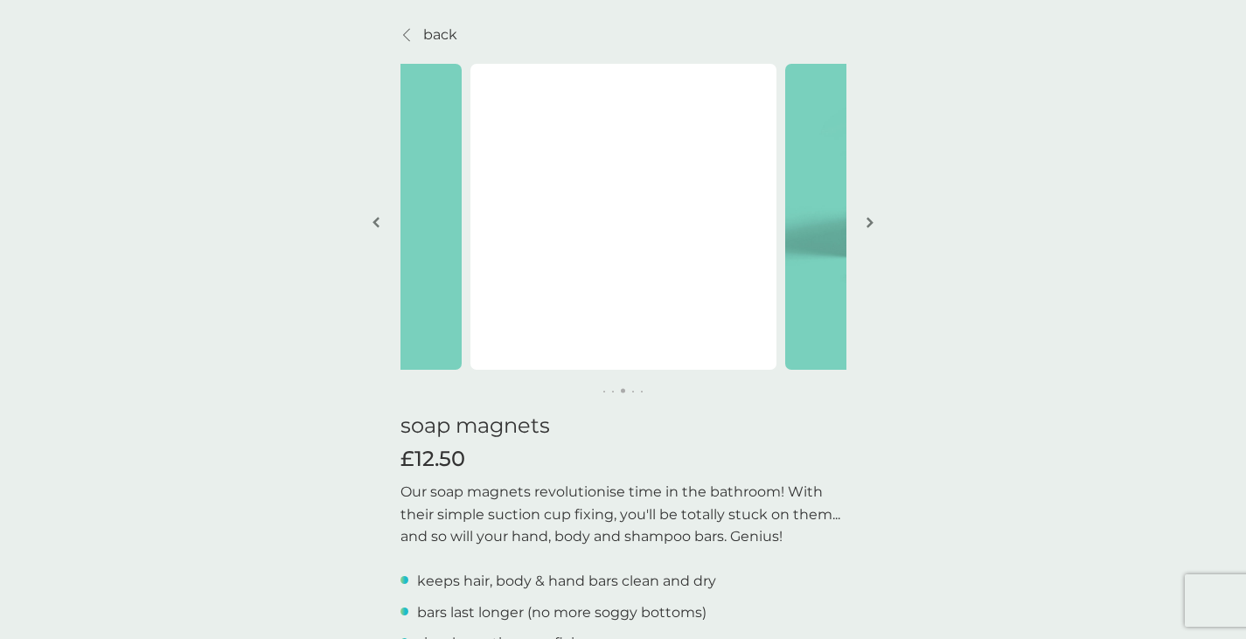
click at [867, 219] on img "button" at bounding box center [870, 222] width 7 height 13
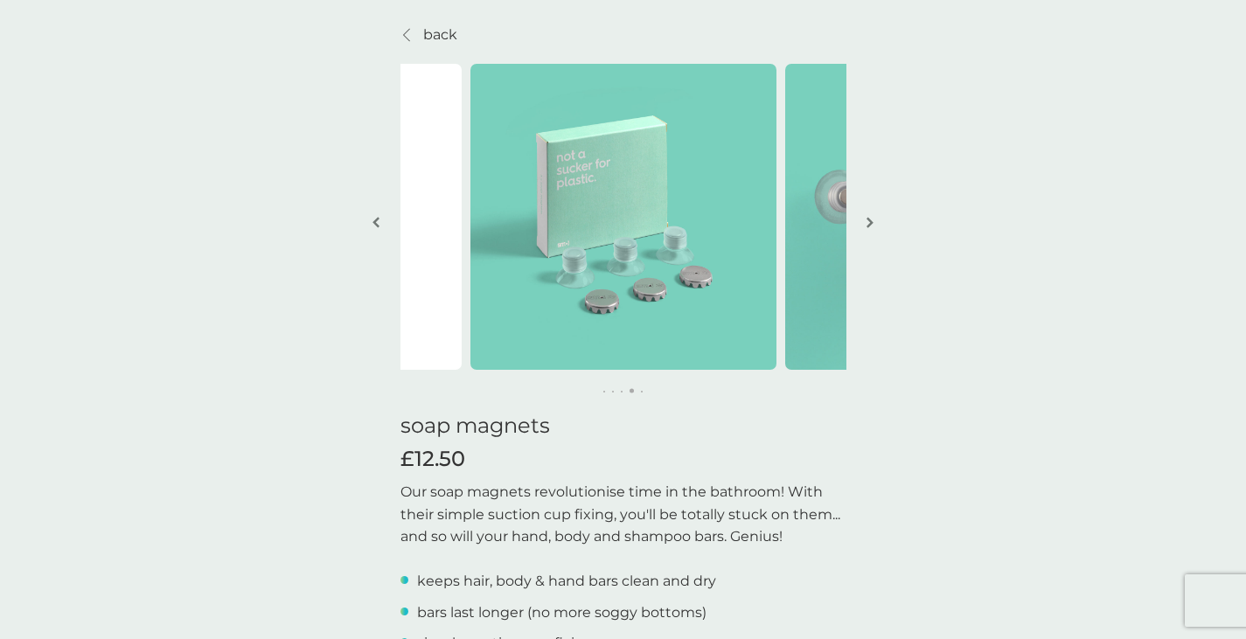
click at [867, 219] on img "button" at bounding box center [870, 222] width 7 height 13
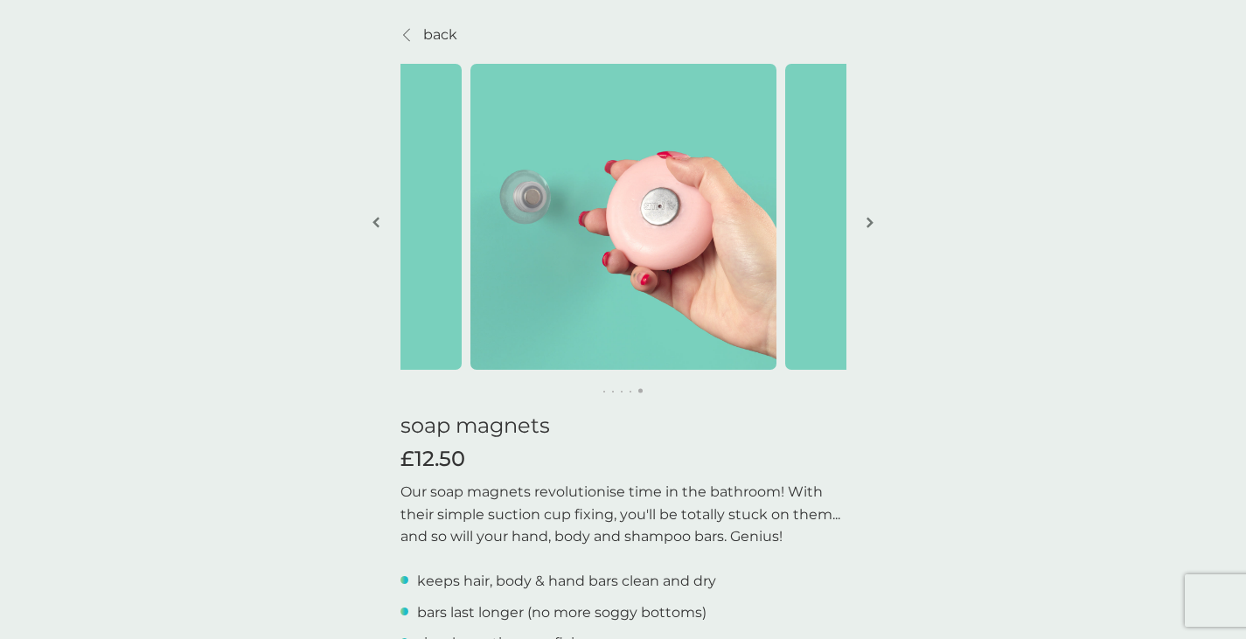
click at [867, 222] on img "button" at bounding box center [870, 222] width 7 height 13
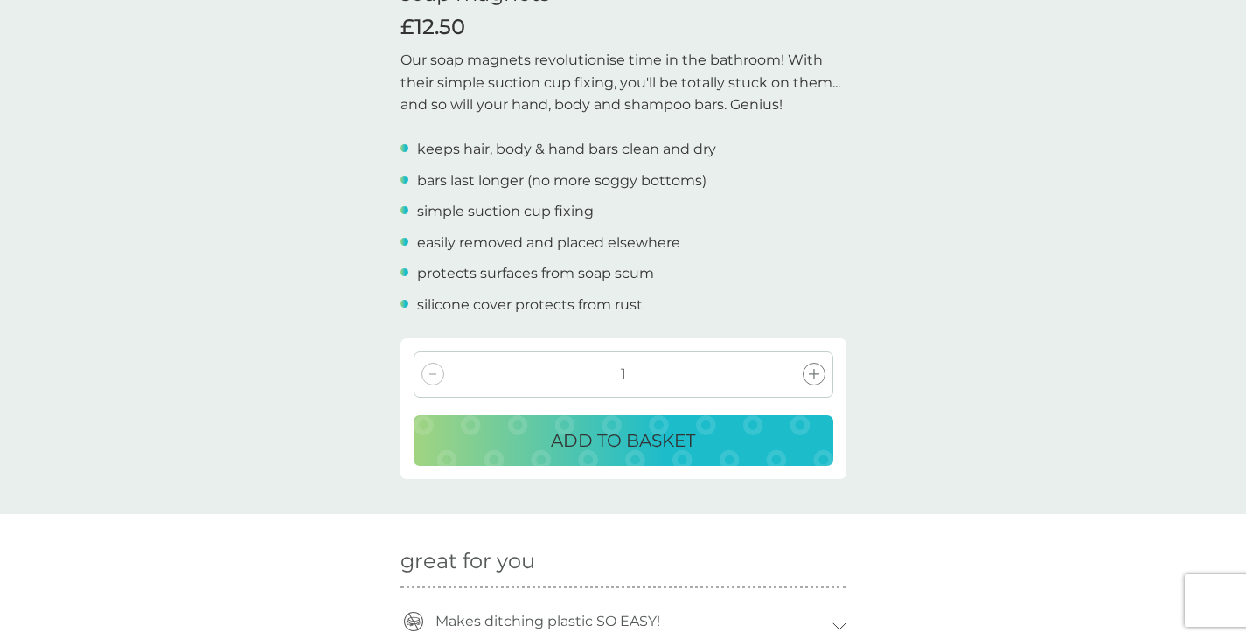
scroll to position [310, 0]
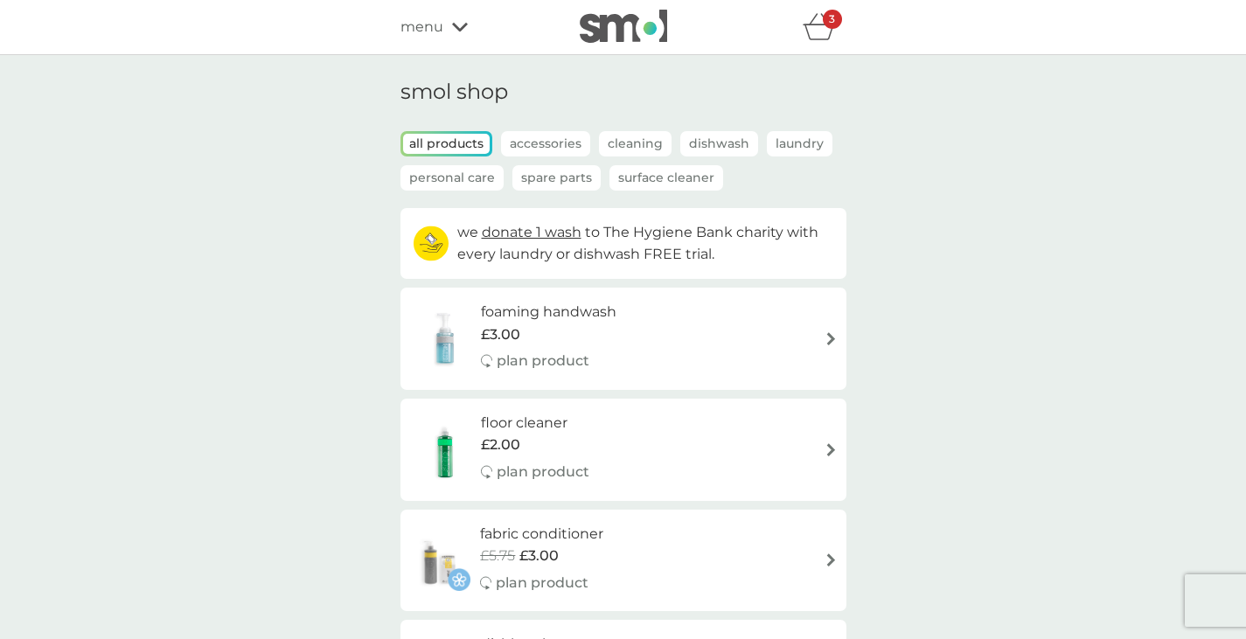
click at [814, 46] on div "refer a friend & you BOTH save smol impact smol shop your smol plans your upcom…" at bounding box center [623, 27] width 1246 height 55
click at [823, 33] on icon "basket" at bounding box center [819, 26] width 33 height 27
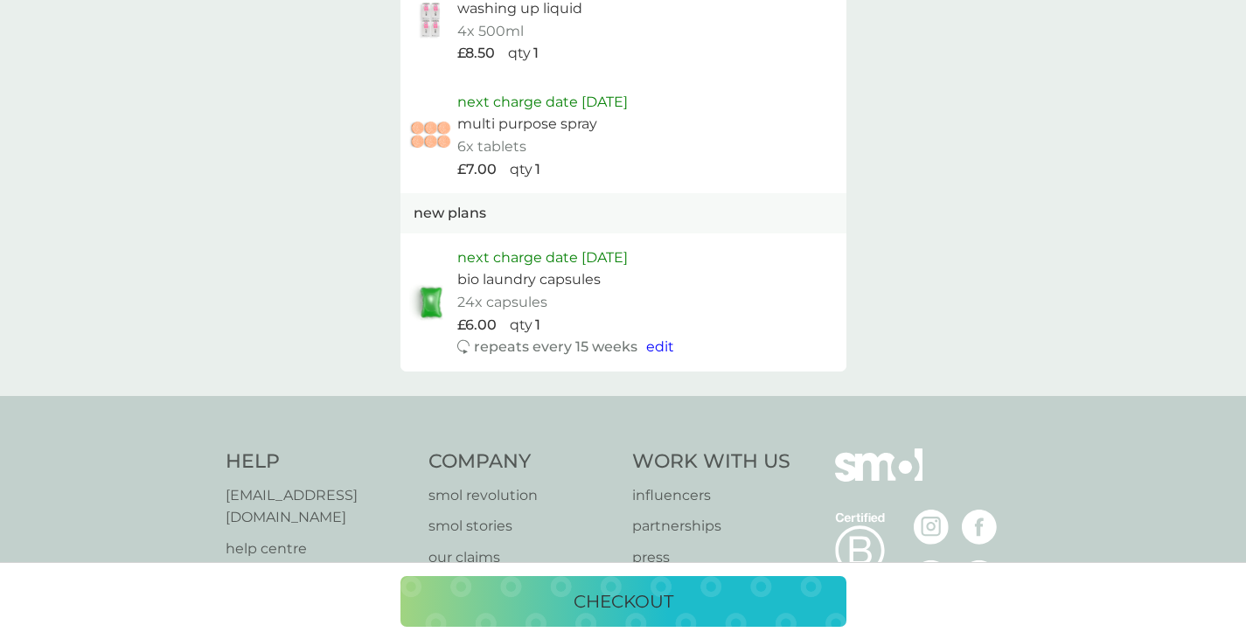
scroll to position [1123, 0]
click at [659, 346] on span "edit" at bounding box center [660, 348] width 28 height 17
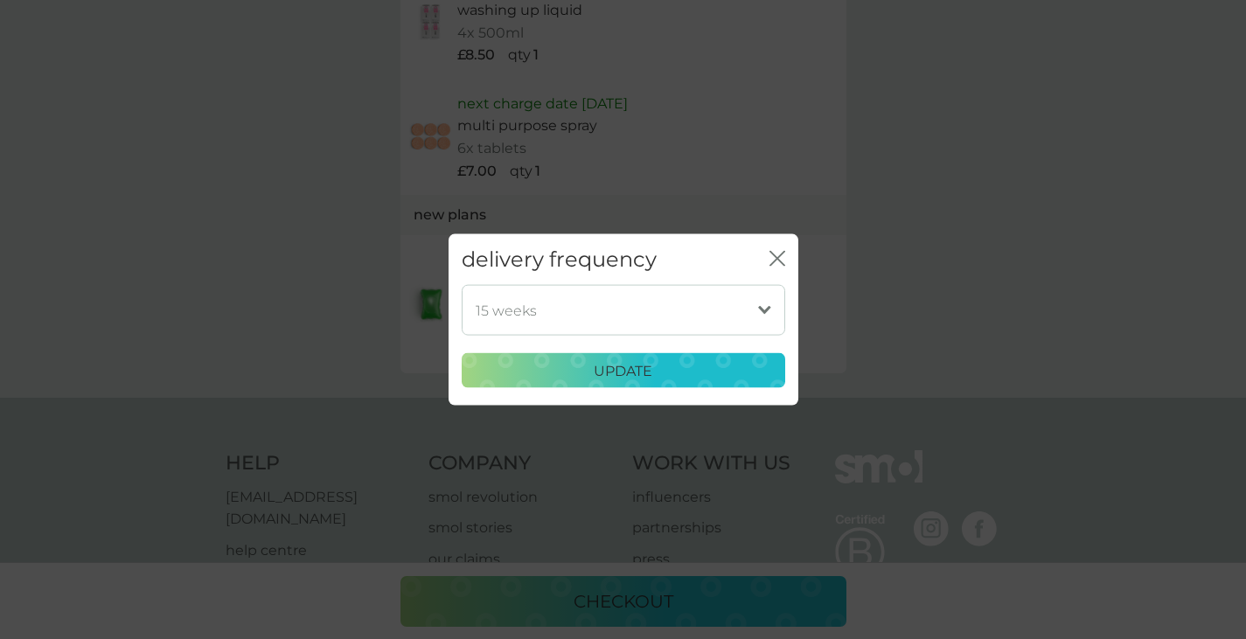
click at [580, 330] on select "1 week 2 weeks 3 weeks 4 weeks 5 weeks 6 weeks (our suggestion) 7 weeks 8 weeks…" at bounding box center [624, 310] width 324 height 51
select select "7"
click at [462, 285] on select "1 week 2 weeks 3 weeks 4 weeks 5 weeks 6 weeks (our suggestion) 7 weeks 8 weeks…" at bounding box center [624, 310] width 324 height 51
click at [641, 369] on p "update" at bounding box center [623, 370] width 59 height 23
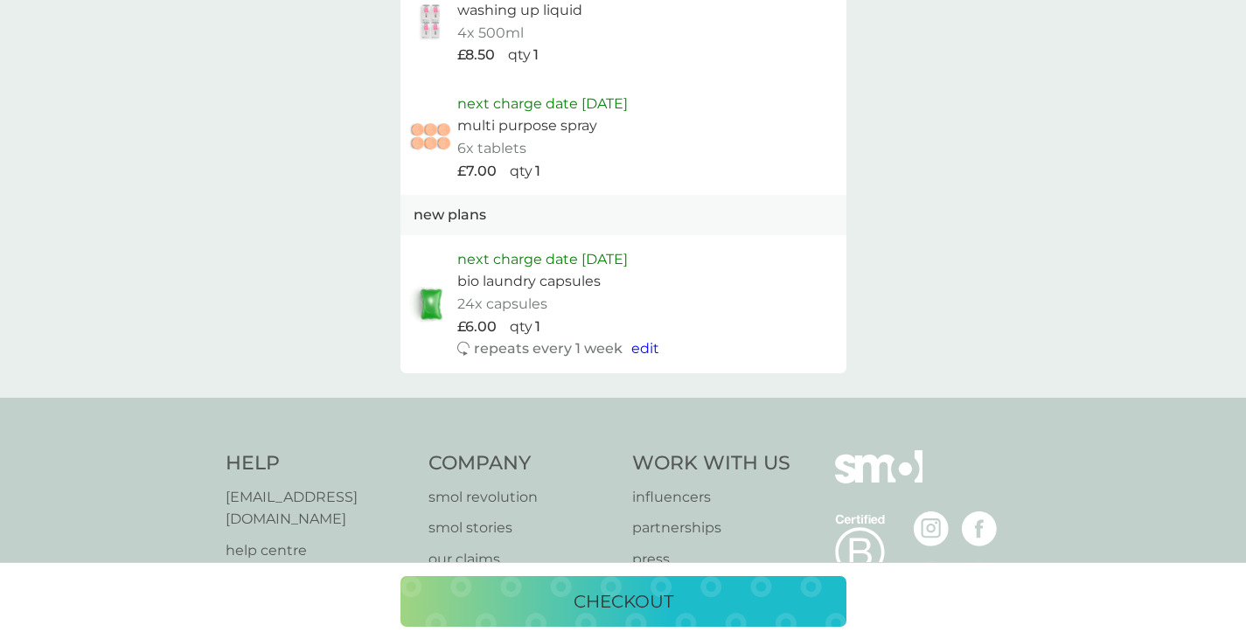
click at [648, 350] on span "edit" at bounding box center [645, 348] width 28 height 17
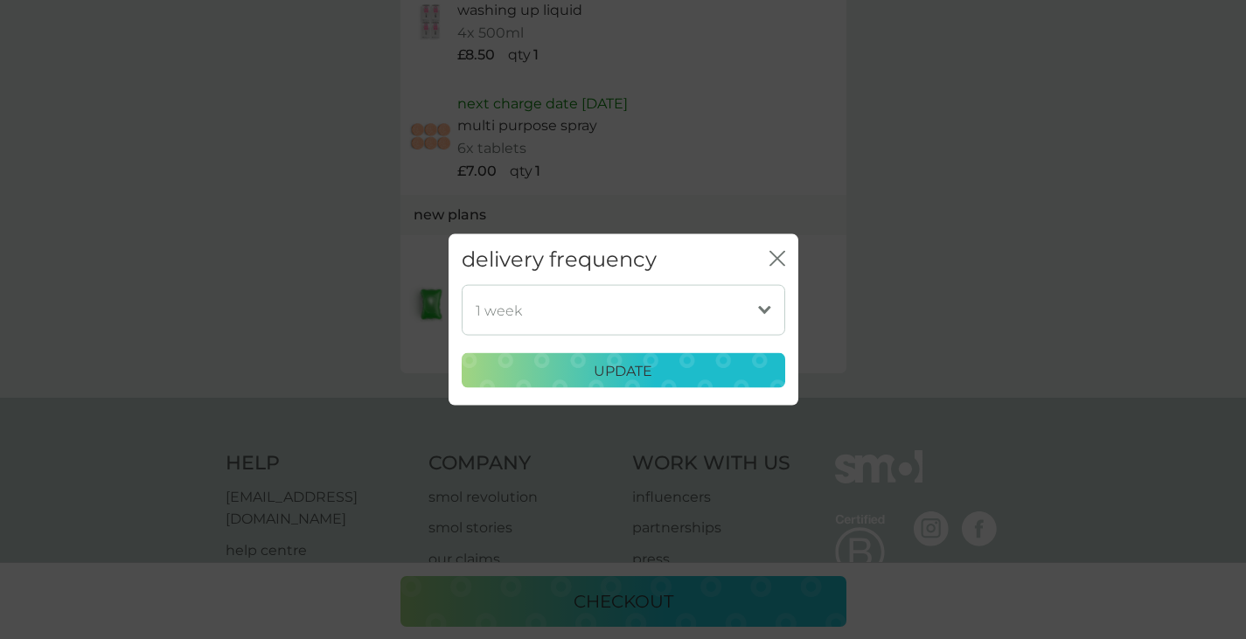
click at [739, 317] on select "1 week 2 weeks 3 weeks 4 weeks 5 weeks 6 weeks (our suggestion) 7 weeks 8 weeks…" at bounding box center [624, 310] width 324 height 51
select select "105"
click at [462, 285] on select "1 week 2 weeks 3 weeks 4 weeks 5 weeks 6 weeks (our suggestion) 7 weeks 8 weeks…" at bounding box center [624, 310] width 324 height 51
click at [663, 350] on div "1 week 2 weeks 3 weeks 4 weeks 5 weeks 6 weeks (our suggestion) 7 weeks 8 weeks…" at bounding box center [624, 336] width 324 height 103
click at [665, 354] on button "update" at bounding box center [624, 370] width 324 height 35
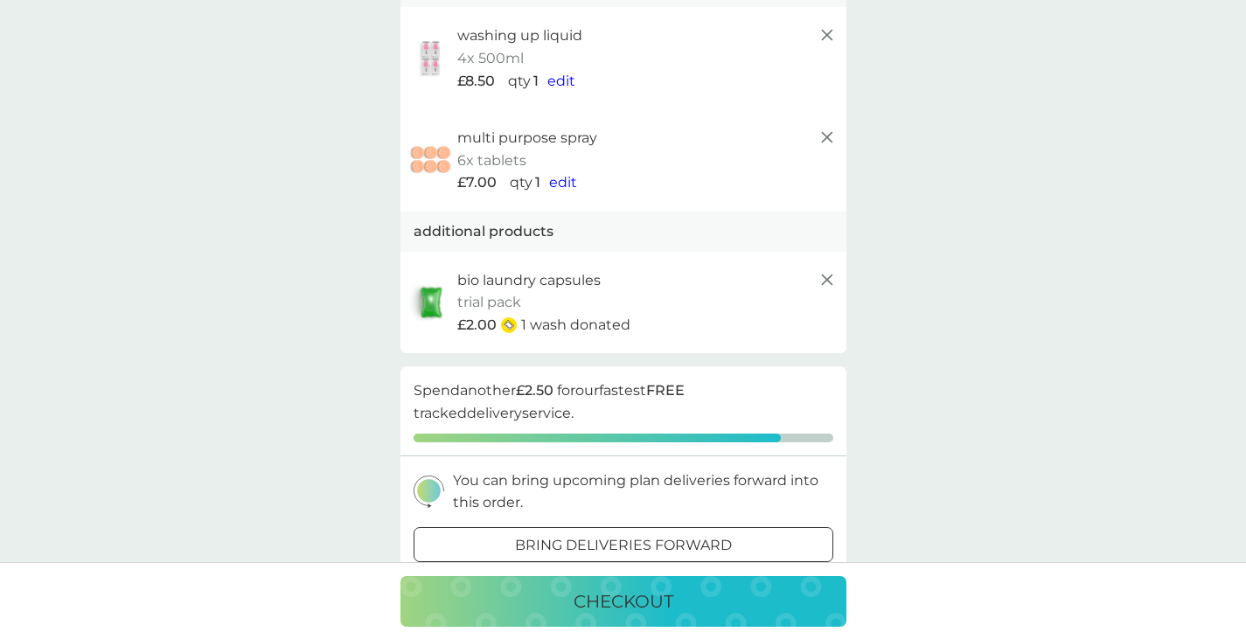
scroll to position [0, 0]
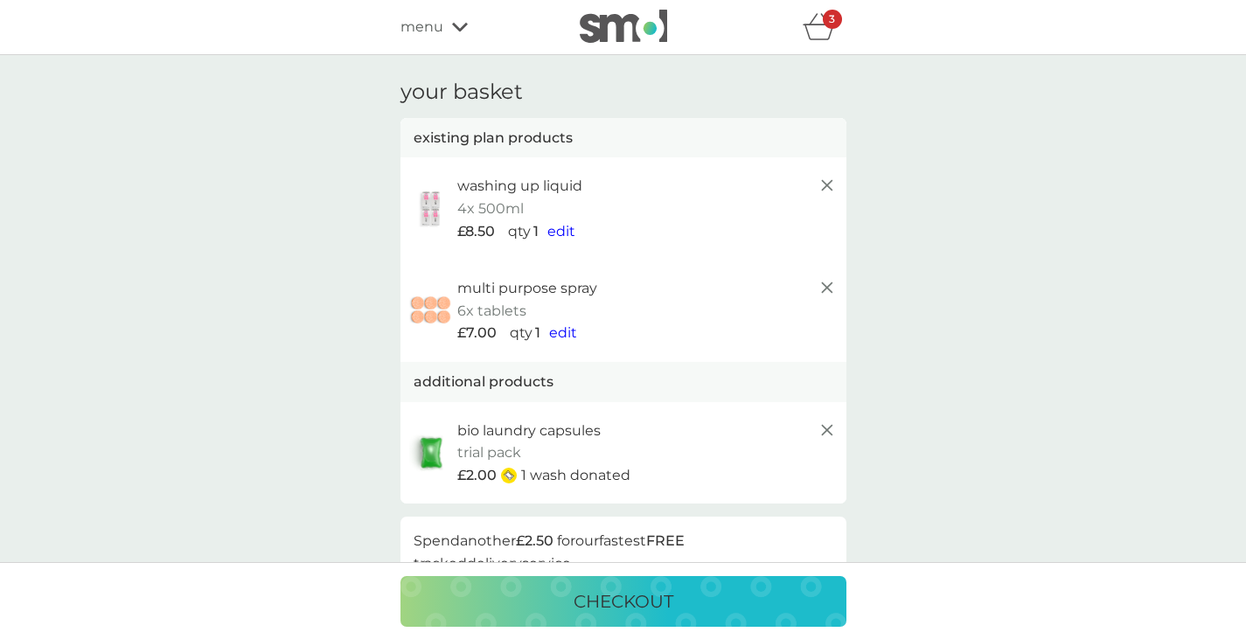
click at [832, 36] on icon "basket" at bounding box center [819, 26] width 33 height 27
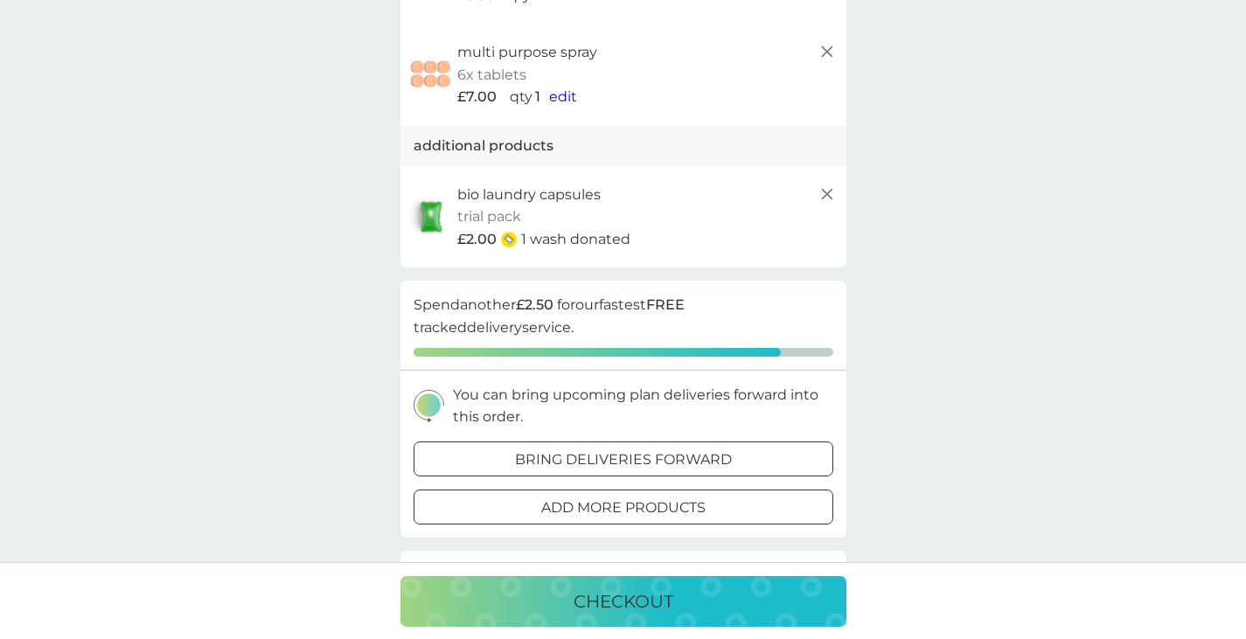
scroll to position [240, 0]
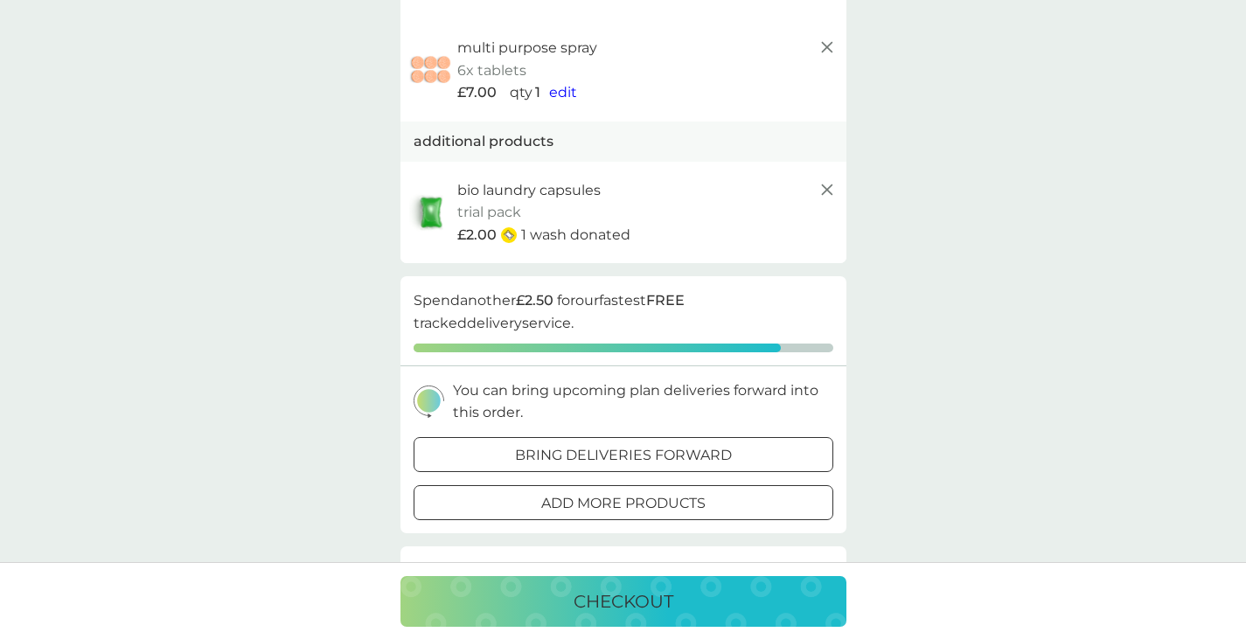
click at [675, 492] on p "add more products" at bounding box center [623, 503] width 164 height 23
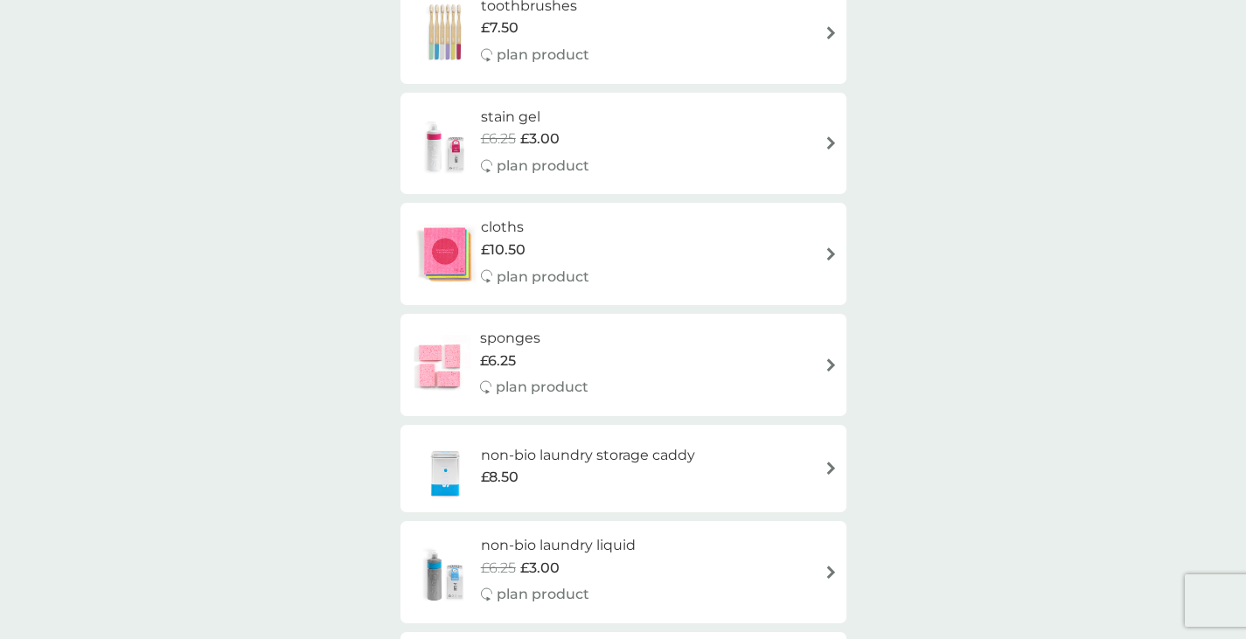
scroll to position [1513, 0]
